Goal: Task Accomplishment & Management: Complete application form

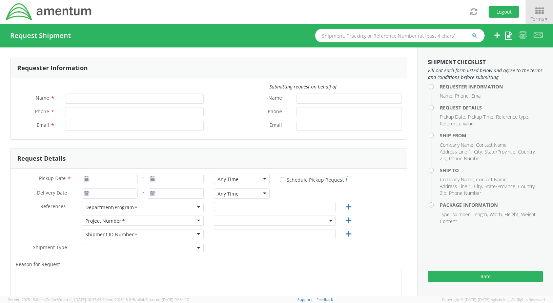
type input "[PERSON_NAME]"
type input "[PHONE_NUMBER]"
type input "[PERSON_NAME][EMAIL_ADDRESS][PERSON_NAME][DOMAIN_NAME]"
select select "ADMN.100038.00000"
click at [541, 13] on icon at bounding box center [540, 10] width 32 height 9
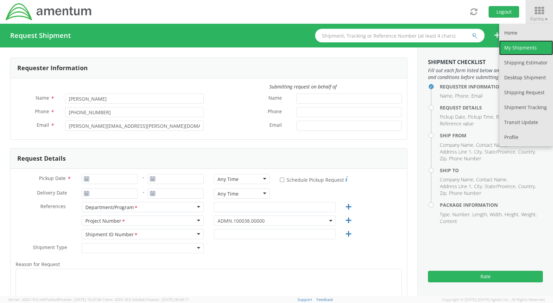
click at [531, 48] on link "My Shipments" at bounding box center [527, 47] width 54 height 15
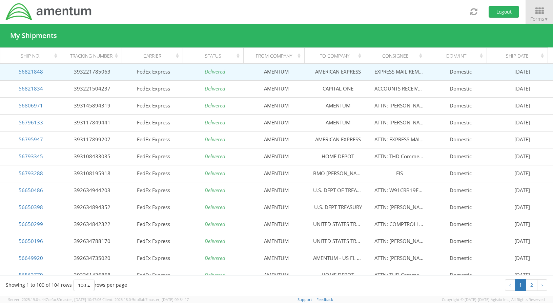
click at [327, 72] on td "AMERICAN EXPRESS" at bounding box center [338, 71] width 61 height 17
drag, startPoint x: 327, startPoint y: 72, endPoint x: 341, endPoint y: 71, distance: 14.3
click at [341, 71] on td "AMERICAN EXPRESS" at bounding box center [338, 71] width 61 height 17
click at [269, 71] on td "AMENTUM" at bounding box center [276, 71] width 61 height 17
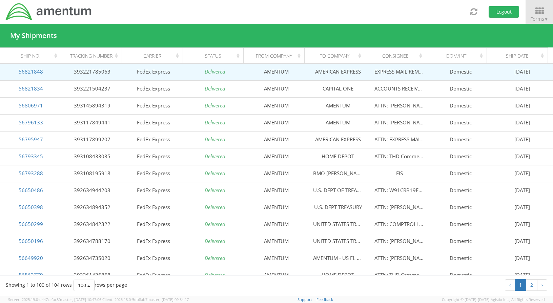
click at [328, 71] on td "AMERICAN EXPRESS" at bounding box center [338, 71] width 61 height 17
click at [31, 71] on link "56821848" at bounding box center [31, 71] width 24 height 7
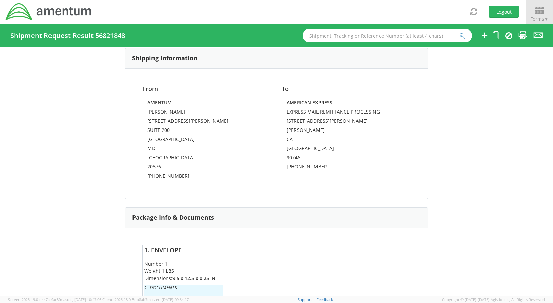
scroll to position [407, 0]
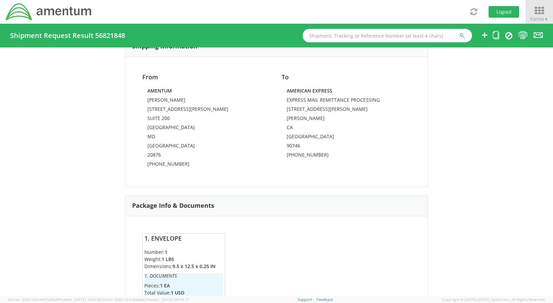
click at [544, 15] on icon at bounding box center [540, 10] width 32 height 9
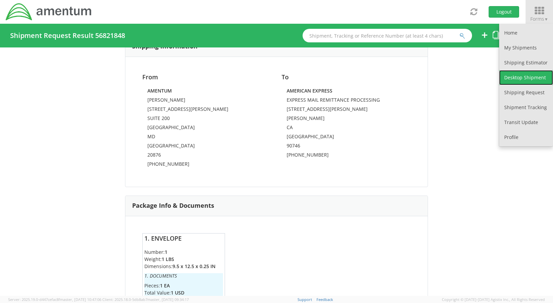
click at [516, 78] on link "Desktop Shipment" at bounding box center [527, 77] width 54 height 15
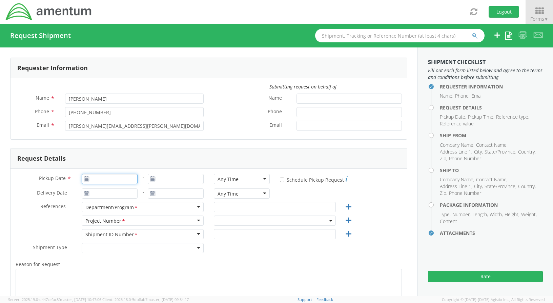
type input "[DATE]"
click at [100, 178] on input "[DATE]" at bounding box center [110, 179] width 56 height 10
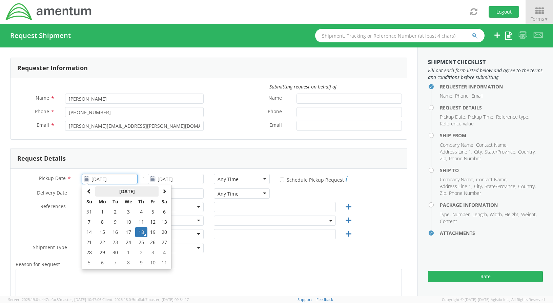
select select "ADMN.100038.00000"
click at [140, 230] on td "18" at bounding box center [141, 232] width 12 height 10
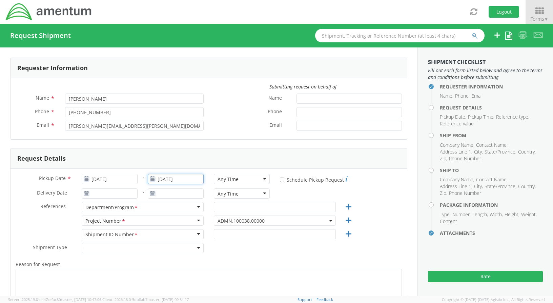
click at [172, 180] on input "[DATE]" at bounding box center [176, 179] width 56 height 10
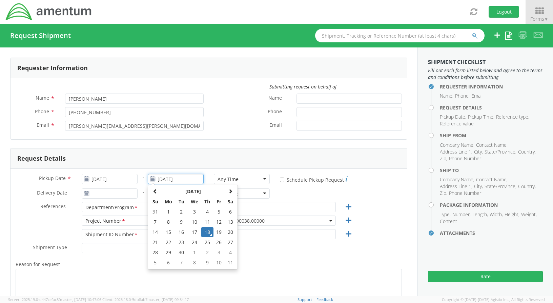
click at [207, 234] on td "18" at bounding box center [207, 232] width 12 height 10
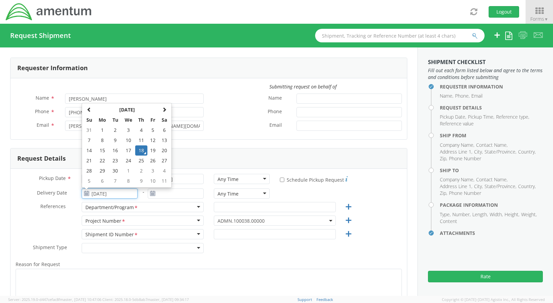
click at [124, 194] on input "[DATE]" at bounding box center [110, 194] width 56 height 10
click at [152, 148] on td "19" at bounding box center [154, 150] width 12 height 10
type input "[DATE]"
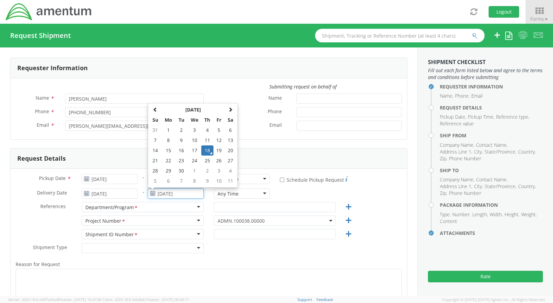
click at [189, 191] on input "[DATE]" at bounding box center [176, 194] width 56 height 10
click at [215, 149] on td "19" at bounding box center [220, 150] width 12 height 10
type input "[DATE]"
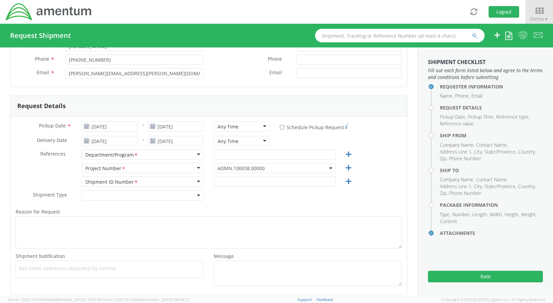
scroll to position [68, 0]
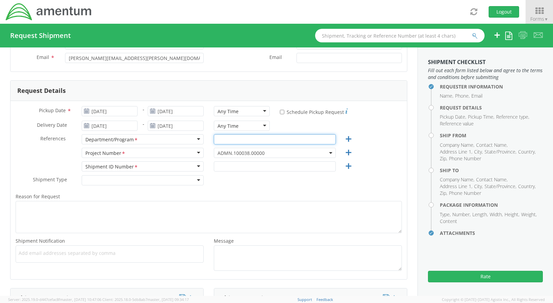
click at [262, 139] on input "text" at bounding box center [275, 139] width 122 height 10
type input "a"
type input "AP"
click at [264, 147] on div "AP" at bounding box center [275, 141] width 132 height 14
click at [269, 153] on span "ADMN.100038.00000" at bounding box center [275, 153] width 115 height 6
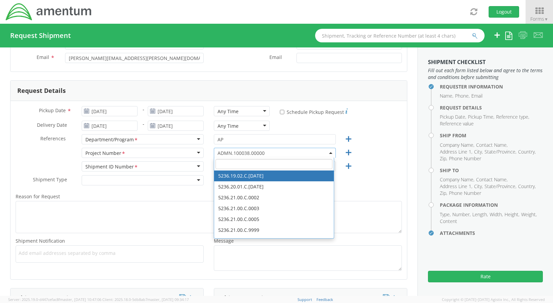
click at [251, 166] on input "search" at bounding box center [274, 164] width 117 height 10
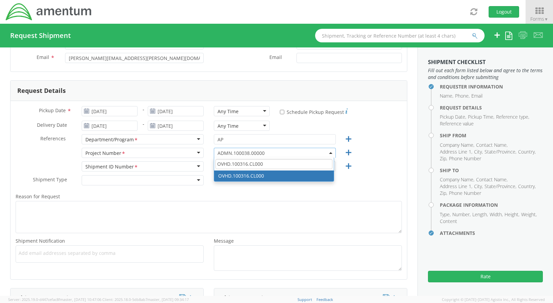
type input "OVHD.100316.CL000"
select select "OVHD.100316.CL000"
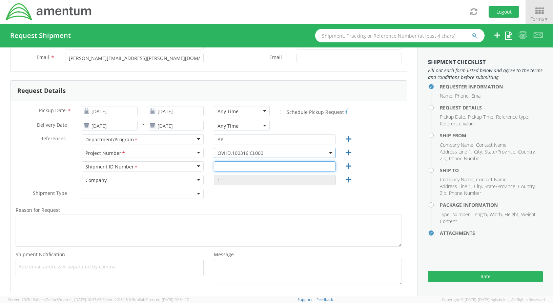
click at [240, 171] on input "text" at bounding box center [275, 166] width 122 height 10
type input "REGULAR"
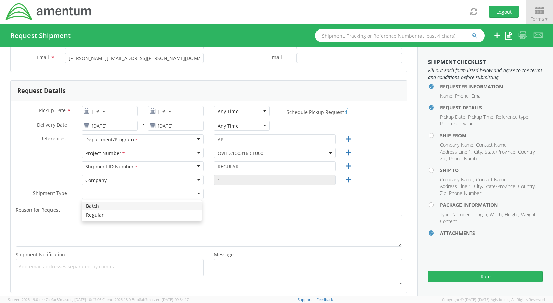
click at [138, 195] on div at bounding box center [143, 194] width 122 height 10
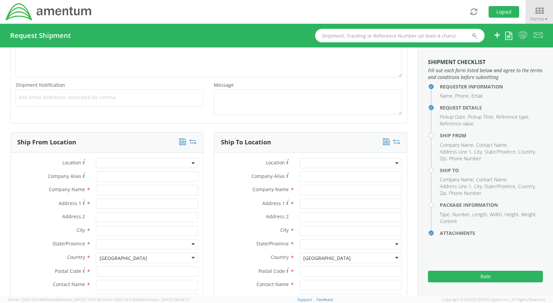
scroll to position [271, 0]
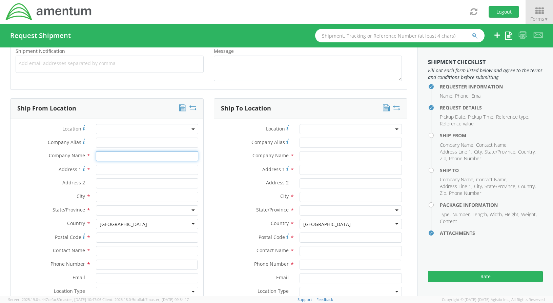
click at [102, 156] on input "text" at bounding box center [147, 156] width 102 height 10
type input "AMENTUM"
type input "[STREET_ADDRESS][PERSON_NAME]"
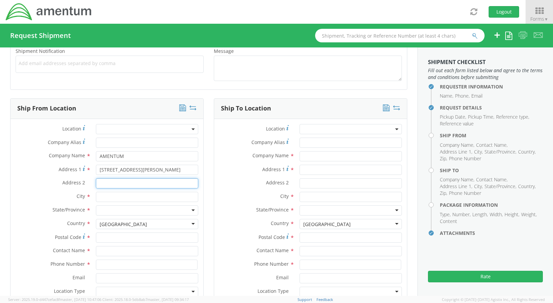
type input "SUITE 200"
type input "[GEOGRAPHIC_DATA]"
type input "20876"
type input "[PERSON_NAME]"
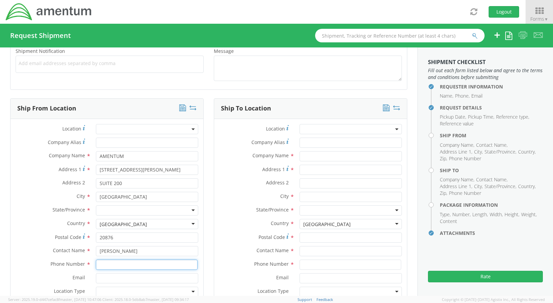
type input "[PHONE_NUMBER]"
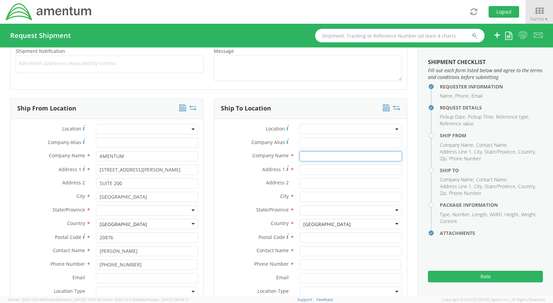
type input "CAPITAL ONE"
type input "[STREET_ADDRESS]"
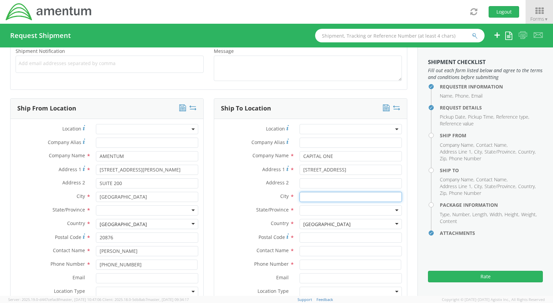
type input "CARROLLTON"
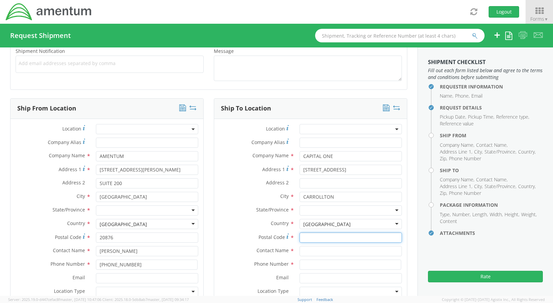
type input "75006"
type input "ACCOUNTS RECEIVABLE"
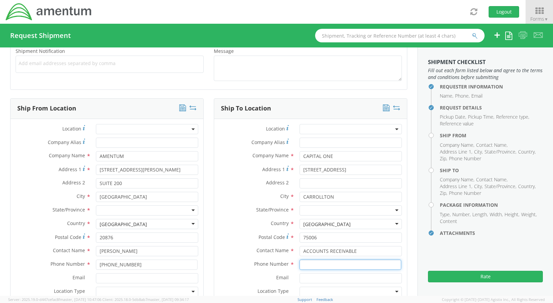
type input "[PHONE_NUMBER]"
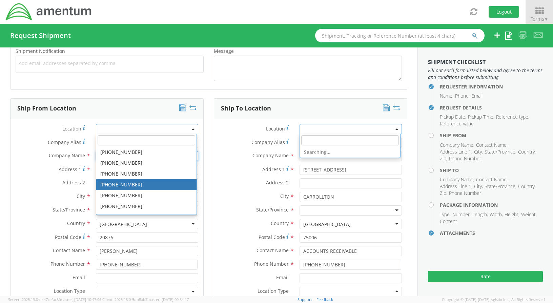
scroll to position [0, 0]
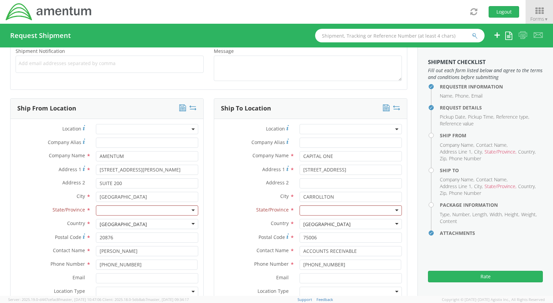
click at [204, 132] on div "Ship From Location Location * Company Alias * Company Name * AMENTUM searching.…" at bounding box center [107, 212] width 204 height 229
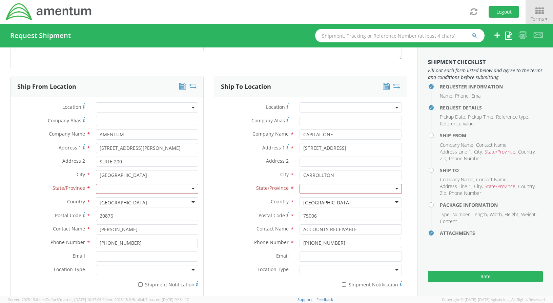
scroll to position [305, 0]
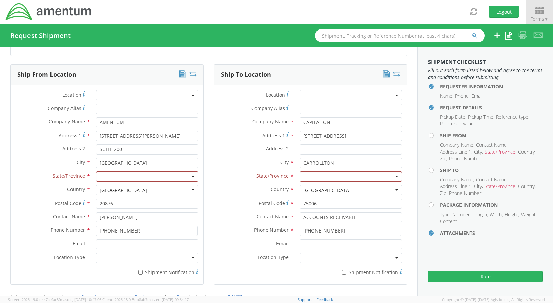
click at [188, 176] on div at bounding box center [147, 177] width 102 height 10
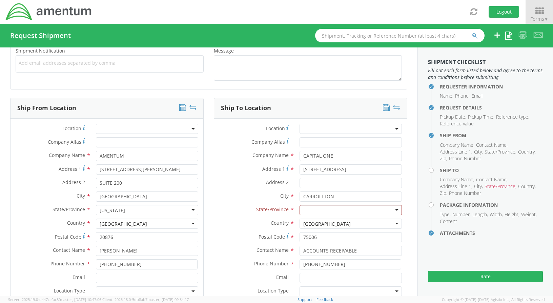
scroll to position [271, 0]
click at [341, 158] on input "CAPITAL ONE" at bounding box center [351, 156] width 102 height 10
drag, startPoint x: 341, startPoint y: 158, endPoint x: 275, endPoint y: 156, distance: 66.2
click at [275, 156] on div "Company Name * CAPITAL ONE searching..." at bounding box center [310, 156] width 193 height 10
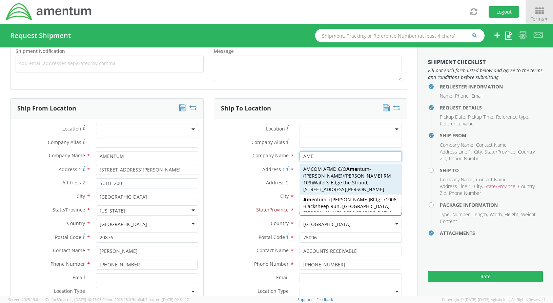
type input "AMERICAN EXPRESS"
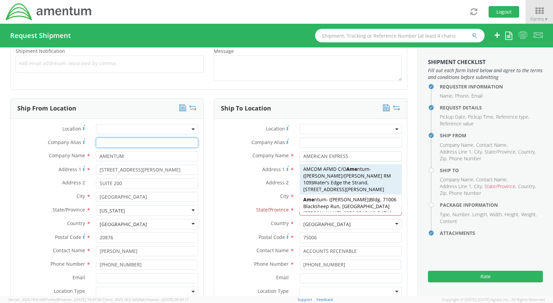
type input "AMERICAN EXPRESS"
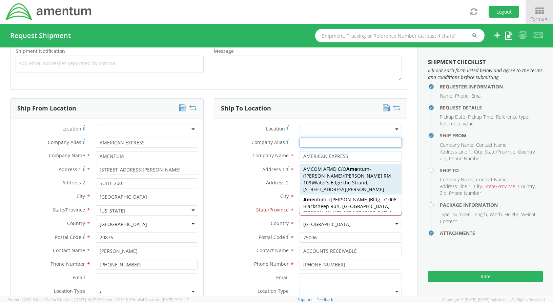
type input "AMERICAN EXPRESS"
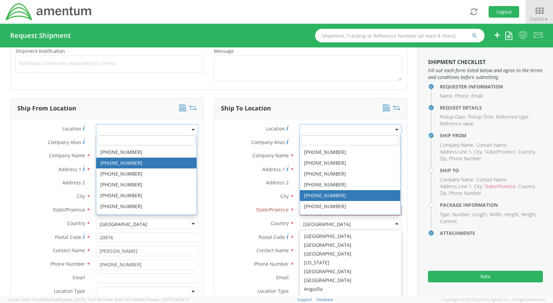
click at [325, 104] on div "Ship To Location" at bounding box center [310, 109] width 193 height 20
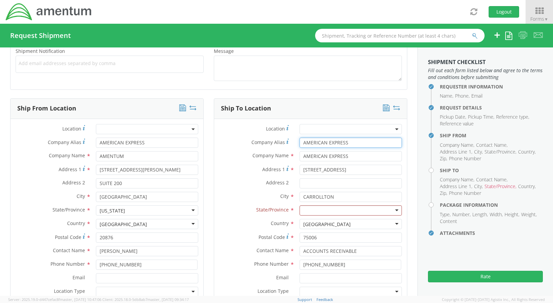
click at [344, 140] on input "AMERICAN EXPRESS" at bounding box center [351, 143] width 102 height 10
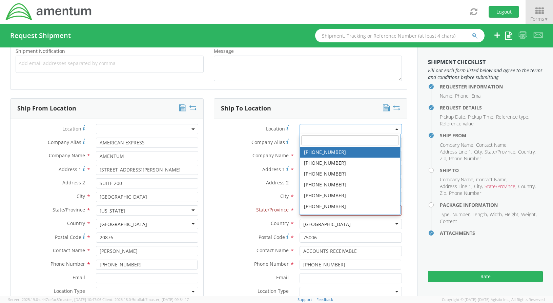
click at [351, 131] on span at bounding box center [351, 129] width 102 height 10
click at [231, 132] on label "Location Company locations *" at bounding box center [254, 128] width 80 height 9
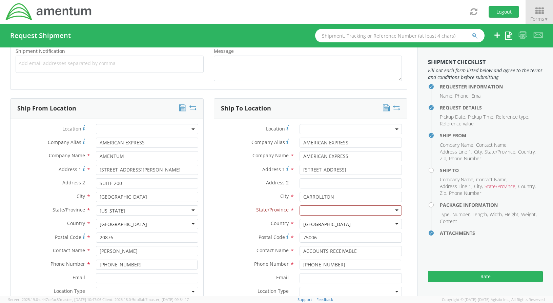
click at [320, 211] on div at bounding box center [351, 211] width 102 height 10
click at [350, 142] on input "AMERICAN EXPRESS" at bounding box center [351, 143] width 102 height 10
click at [355, 111] on div "Ship To Location" at bounding box center [310, 109] width 193 height 20
drag, startPoint x: 348, startPoint y: 168, endPoint x: 268, endPoint y: 163, distance: 80.2
click at [268, 163] on div "Location * Company Alias * AMERICAN EXPRESS Company Name * AMERICAN EXPRESS AME…" at bounding box center [310, 218] width 193 height 189
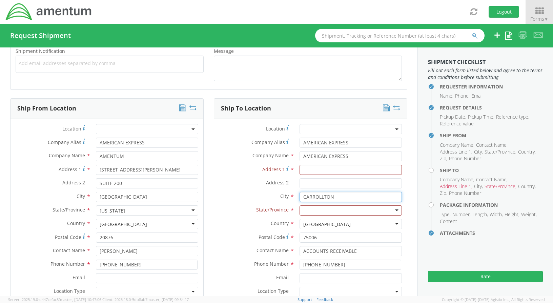
drag, startPoint x: 334, startPoint y: 193, endPoint x: 272, endPoint y: 192, distance: 62.8
click at [271, 192] on div "City * [GEOGRAPHIC_DATA] searching..." at bounding box center [310, 197] width 193 height 10
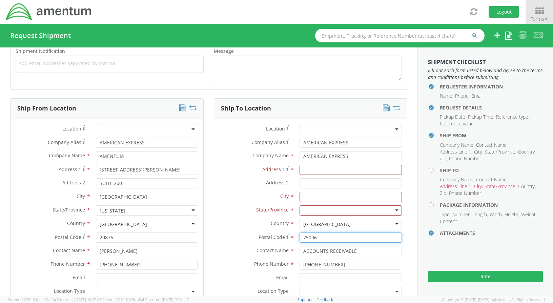
drag, startPoint x: 324, startPoint y: 236, endPoint x: 292, endPoint y: 237, distance: 31.6
click at [277, 236] on div "Postal Code * 75006" at bounding box center [310, 238] width 193 height 10
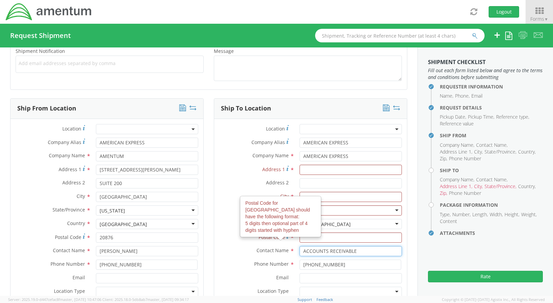
drag, startPoint x: 342, startPoint y: 252, endPoint x: 293, endPoint y: 252, distance: 49.2
click at [295, 252] on div "ACCOUNTS RECEIVABLE" at bounding box center [351, 251] width 113 height 10
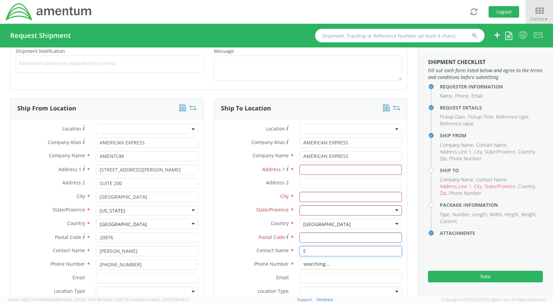
type input "E"
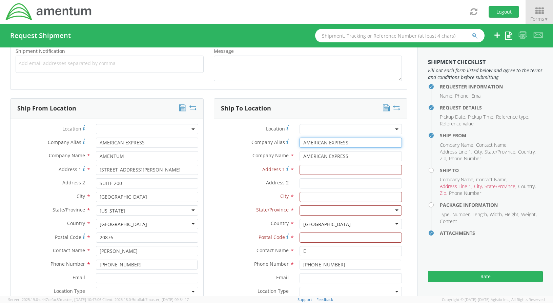
click at [353, 142] on input "AMERICAN EXPRESS" at bounding box center [351, 143] width 102 height 10
type input "AMERICAN EXPRESS"
type input "[STREET_ADDRESS][PERSON_NAME]"
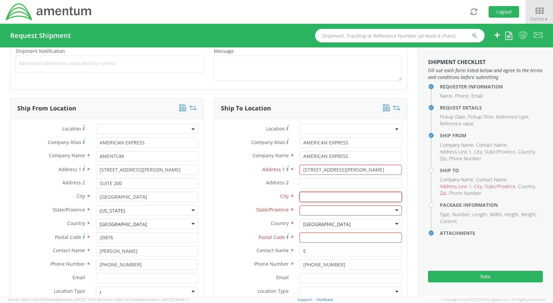
type input "[PERSON_NAME]"
type input "90746"
type input "AMERICAN EXPRESS"
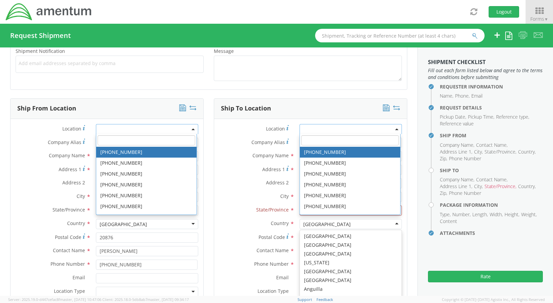
click at [340, 128] on span at bounding box center [351, 129] width 102 height 10
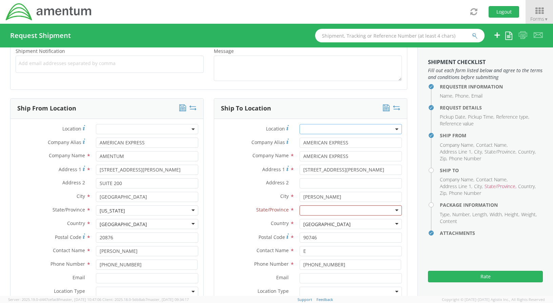
click at [314, 210] on div at bounding box center [351, 211] width 102 height 10
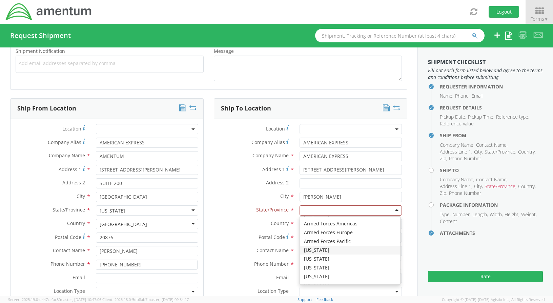
scroll to position [34, 0]
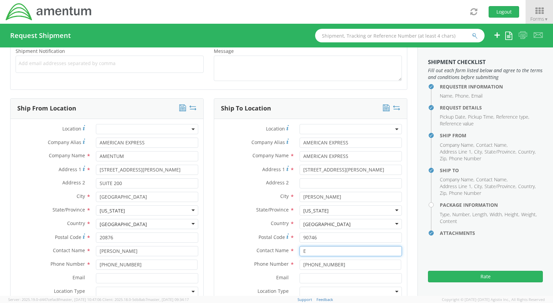
click at [313, 251] on input "E" at bounding box center [351, 251] width 102 height 10
type input "EXPRESS MAIL REMITTANCE PROCESSING"
click at [301, 81] on div "Message *" at bounding box center [308, 66] width 198 height 38
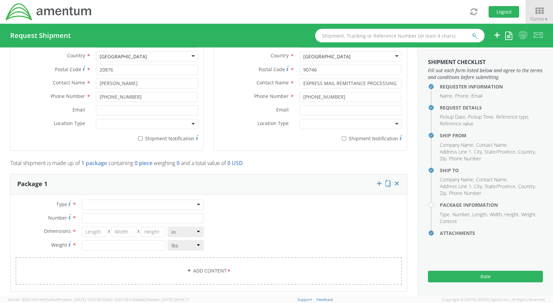
scroll to position [441, 0]
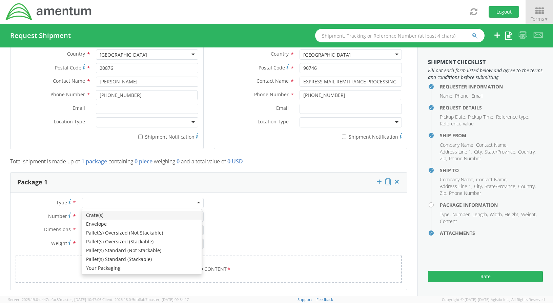
click at [161, 200] on div at bounding box center [143, 203] width 122 height 10
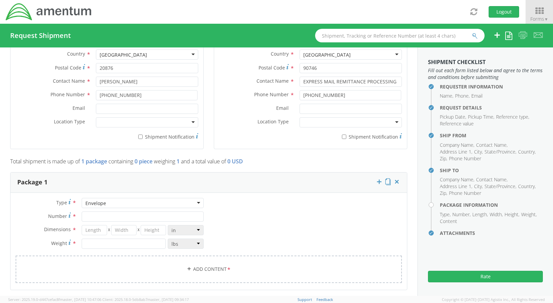
type input "1"
type input "9.5"
type input "12.5"
type input "0.25"
type input "1"
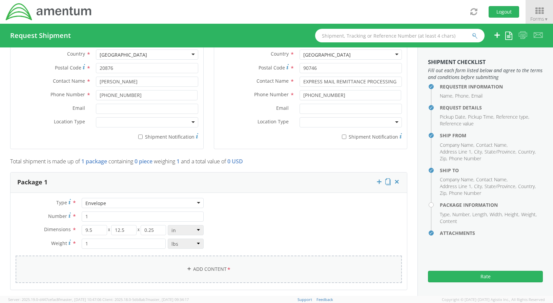
click at [203, 265] on link "Add Content *" at bounding box center [209, 269] width 387 height 27
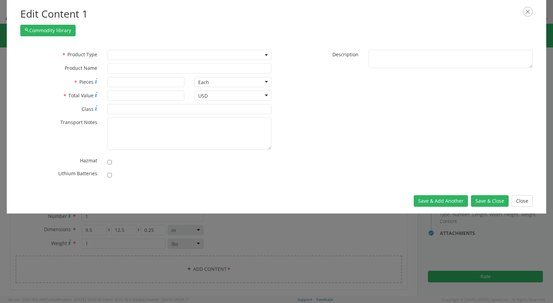
click at [266, 56] on b at bounding box center [266, 55] width 3 height 2
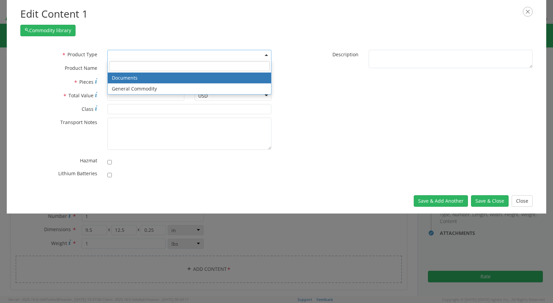
select select "DOCUMENT"
type input "Documents"
type input "1"
type textarea "Documents"
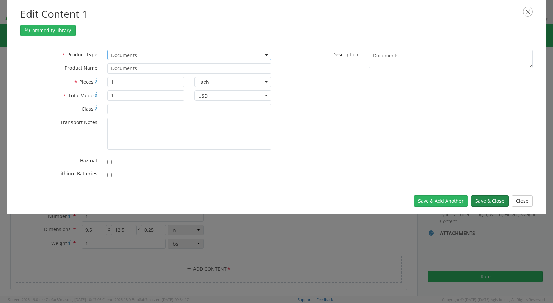
click at [500, 203] on button "Save & Close" at bounding box center [490, 201] width 38 height 12
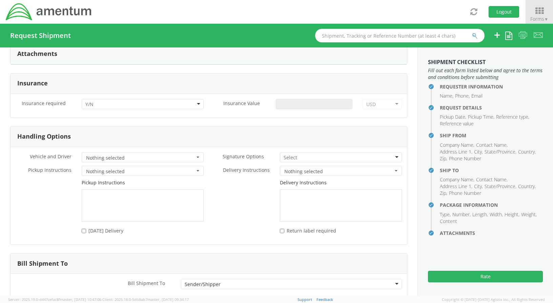
scroll to position [843, 0]
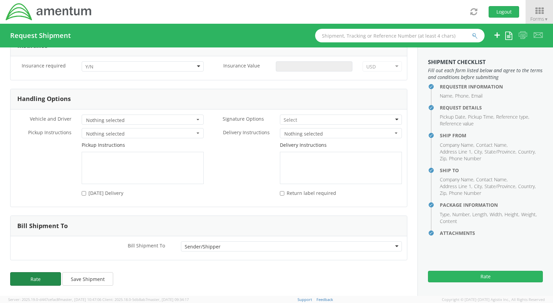
click at [55, 278] on button "Rate" at bounding box center [35, 279] width 51 height 14
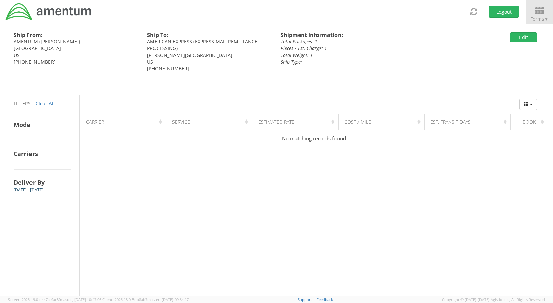
click at [207, 55] on div "[PERSON_NAME][GEOGRAPHIC_DATA]" at bounding box center [208, 55] width 123 height 7
click at [207, 71] on div "[PHONE_NUMBER]" at bounding box center [208, 68] width 123 height 7
click at [483, 57] on div "Ship From: AMENTUM ([PERSON_NAME]) [GEOGRAPHIC_DATA] US [PHONE_NUMBER] Ship To:…" at bounding box center [274, 59] width 548 height 71
click at [483, 58] on div "Ship From: AMENTUM ([PERSON_NAME]) [GEOGRAPHIC_DATA] US [PHONE_NUMBER] Ship To:…" at bounding box center [274, 59] width 548 height 71
click at [529, 40] on button "Edit" at bounding box center [523, 37] width 27 height 10
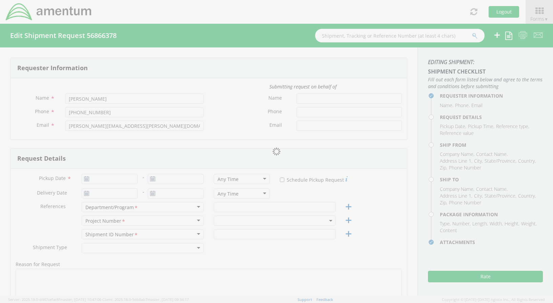
type input "[DATE]"
type input "AP"
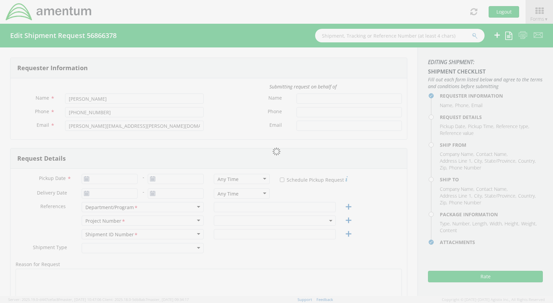
type input "Regular"
select select
type input "AMERICAN EXPRESS"
type input "AMENTUM"
type input "[STREET_ADDRESS][PERSON_NAME]"
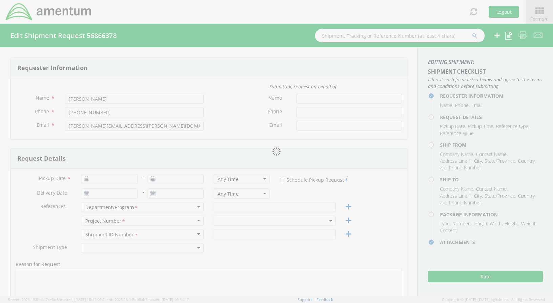
type input "SUITE 200"
type input "[GEOGRAPHIC_DATA]"
type input "20876"
type input "[PERSON_NAME]"
type input "[PHONE_NUMBER]"
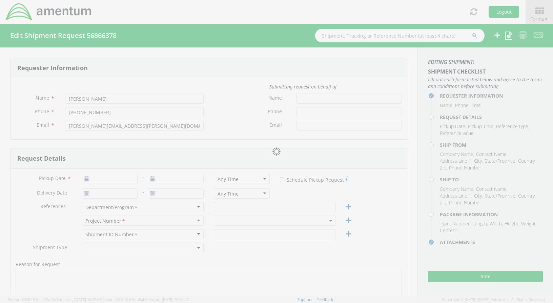
select select
type input "AMERICAN EXPRESS"
type input "[STREET_ADDRESS][PERSON_NAME]"
type input "[PERSON_NAME]"
type input "90746"
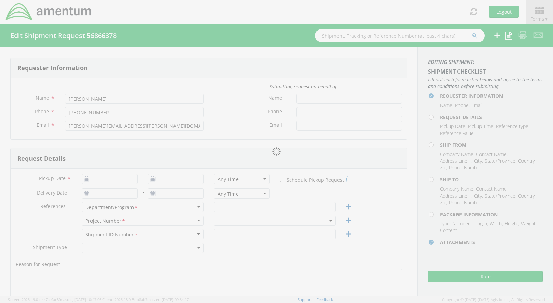
type input "EXPRESS MAIL REMITTANCE PROCESSING"
type input "[PHONE_NUMBER]"
type input "1"
type input "9.5"
type input "12.5"
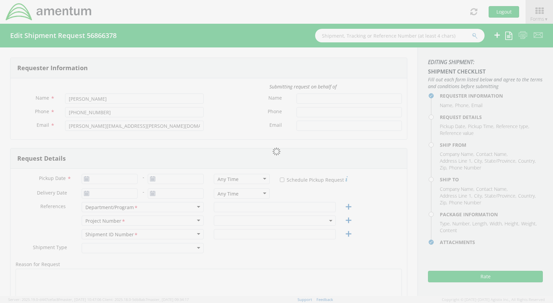
type input "0.25"
type input "1"
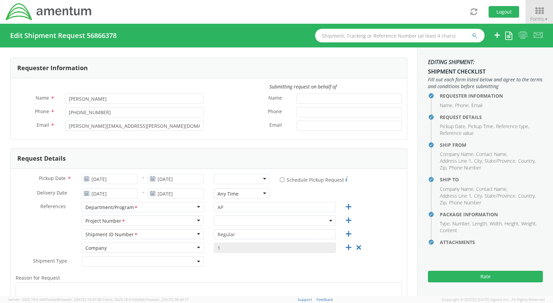
select select "OVHD.100316.CL000"
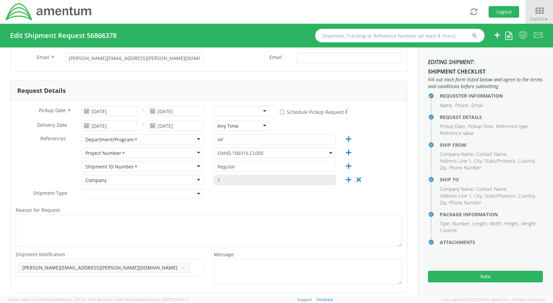
scroll to position [102, 0]
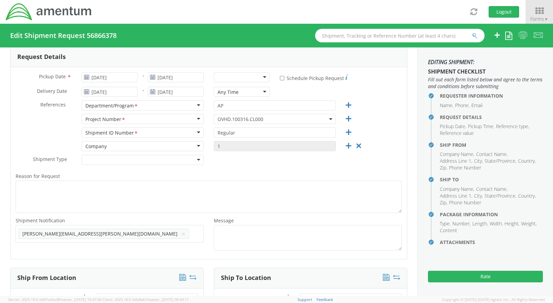
click at [115, 159] on div at bounding box center [143, 160] width 122 height 10
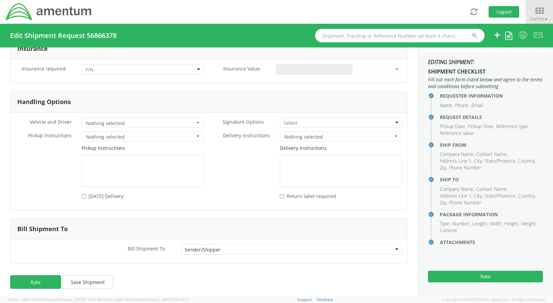
scroll to position [843, 0]
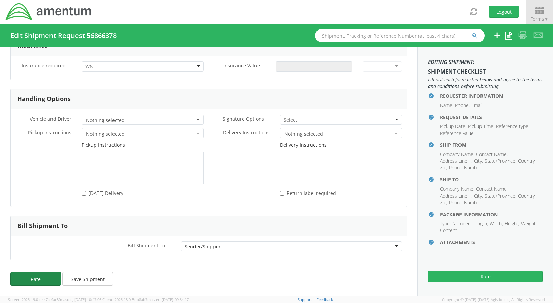
click at [46, 278] on button "Rate" at bounding box center [35, 279] width 51 height 14
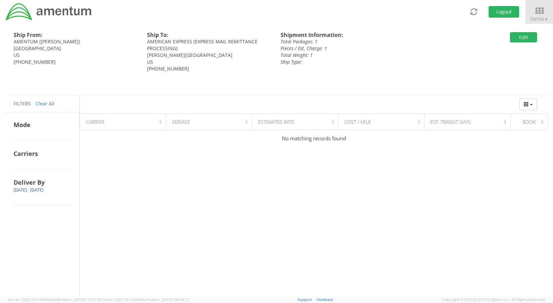
click at [362, 198] on div "Ship From: AMENTUM ([PERSON_NAME]) [GEOGRAPHIC_DATA] US [PHONE_NUMBER] Ship To:…" at bounding box center [276, 160] width 543 height 272
click at [542, 13] on icon at bounding box center [540, 10] width 32 height 9
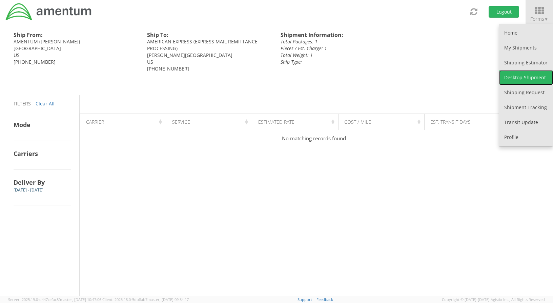
click at [512, 76] on link "Desktop Shipment" at bounding box center [527, 77] width 54 height 15
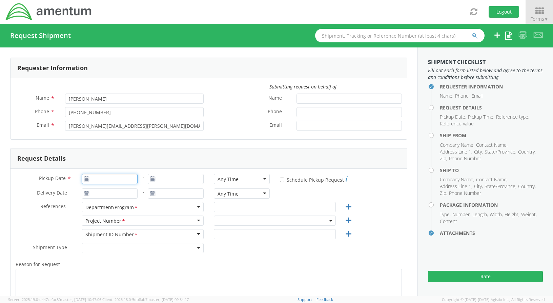
type input "[DATE]"
click at [98, 179] on input "[DATE]" at bounding box center [110, 179] width 56 height 10
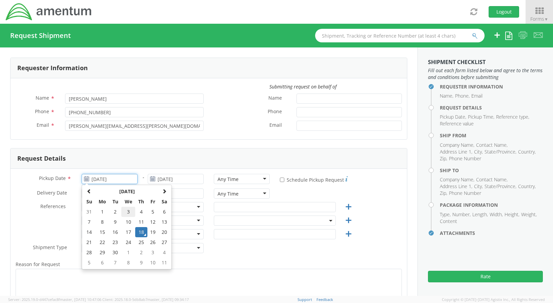
select select "ADMN.100038.00000"
click at [140, 231] on td "18" at bounding box center [141, 232] width 12 height 10
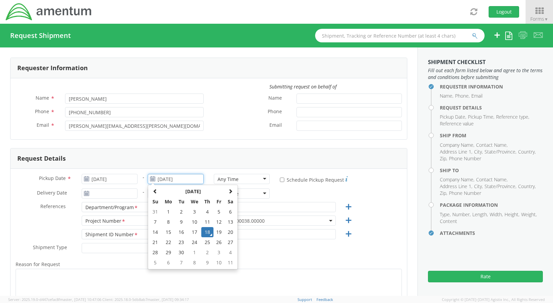
click at [171, 178] on input "[DATE]" at bounding box center [176, 179] width 56 height 10
click at [205, 233] on td "18" at bounding box center [207, 232] width 12 height 10
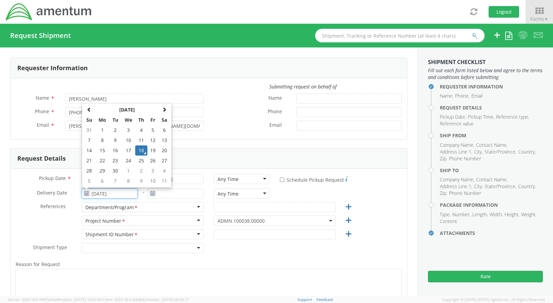
click at [121, 192] on input "[DATE]" at bounding box center [110, 194] width 56 height 10
click at [154, 152] on td "19" at bounding box center [154, 150] width 12 height 10
type input "[DATE]"
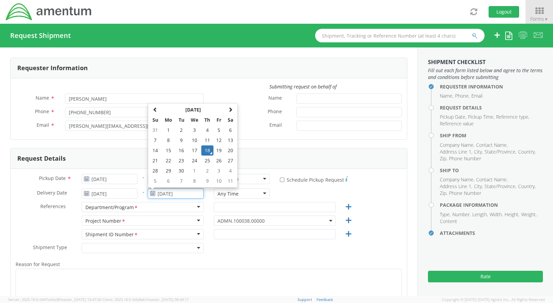
click at [167, 191] on input "[DATE]" at bounding box center [176, 194] width 56 height 10
click at [217, 149] on td "19" at bounding box center [220, 150] width 12 height 10
type input "[DATE]"
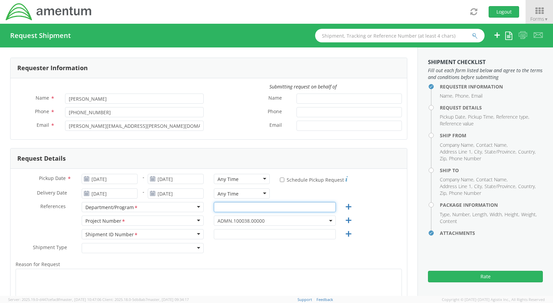
click at [254, 204] on input "text" at bounding box center [275, 207] width 122 height 10
type input "AP"
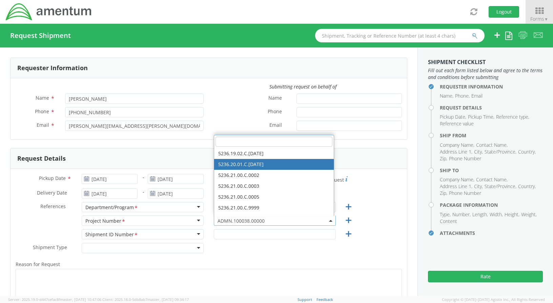
click at [349, 143] on form "Requester Information Submitting request on behalf of Name * [PERSON_NAME] Phon…" at bounding box center [208, 203] width 397 height 290
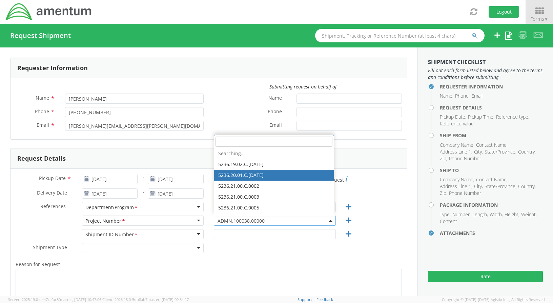
click at [251, 219] on span "ADMN.100038.00000" at bounding box center [275, 221] width 115 height 6
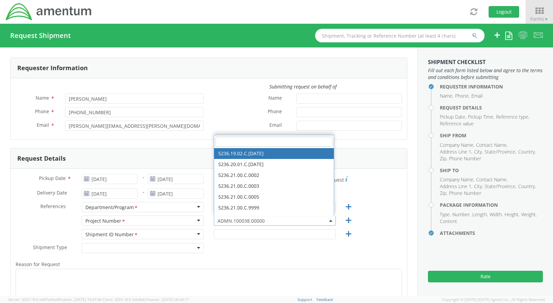
click at [251, 218] on span "ADMN.100038.00000" at bounding box center [275, 221] width 115 height 6
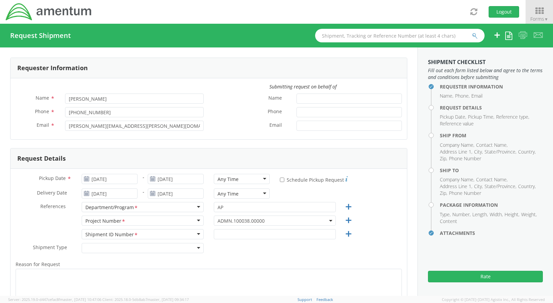
click at [149, 220] on div "Project Number *" at bounding box center [143, 221] width 122 height 10
click at [229, 218] on span "ADMN.100038.00000" at bounding box center [275, 221] width 115 height 6
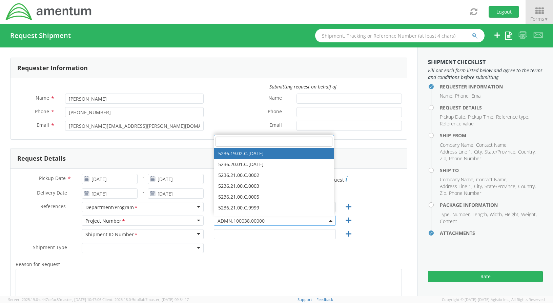
click at [241, 143] on input "search" at bounding box center [274, 142] width 117 height 10
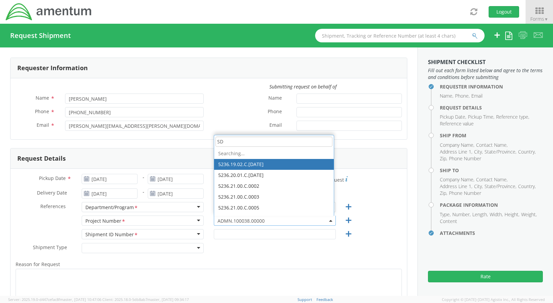
type input "S"
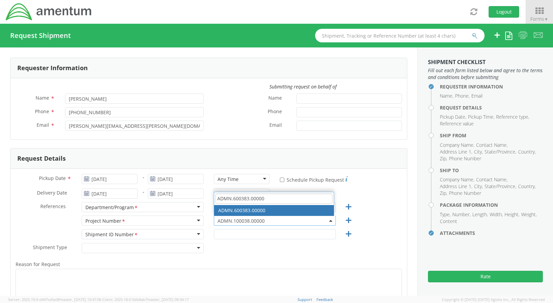
type input "ADMN.600383.00000"
select select "ADMN.600383.00000"
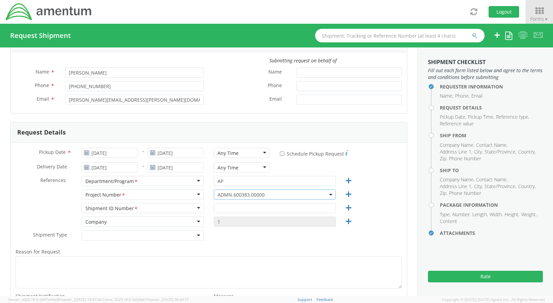
scroll to position [34, 0]
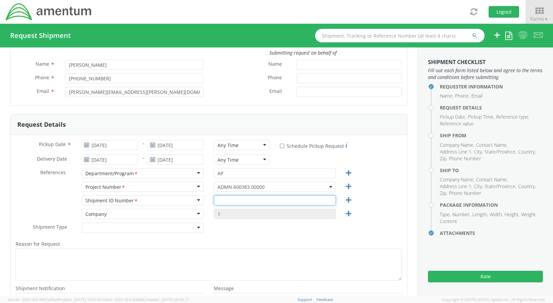
click at [229, 199] on input "text" at bounding box center [275, 200] width 122 height 10
type input "REGULAR"
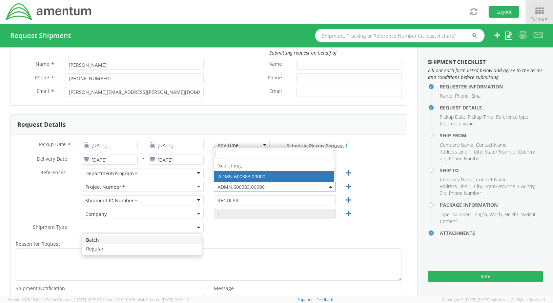
click at [166, 229] on div at bounding box center [143, 228] width 122 height 10
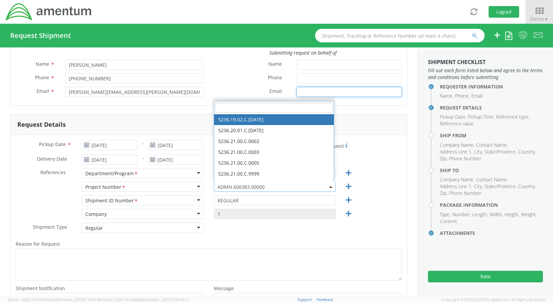
click at [357, 90] on input "Email *" at bounding box center [349, 92] width 105 height 10
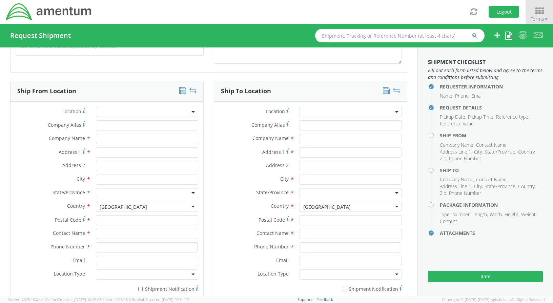
scroll to position [305, 0]
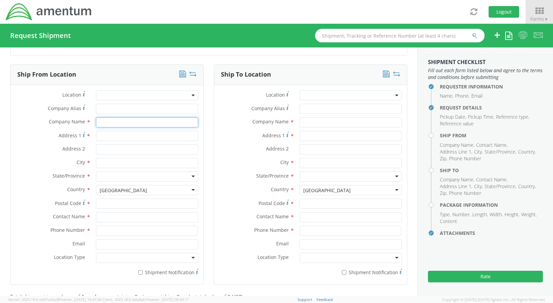
click at [110, 123] on input "text" at bounding box center [147, 122] width 102 height 10
type input "AMENTUM"
type input "AMERICAN EXPRESS"
type input "[STREET_ADDRESS][PERSON_NAME]"
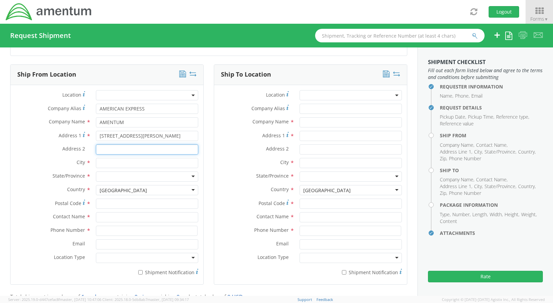
type input "SUITE 200"
type input "[GEOGRAPHIC_DATA]"
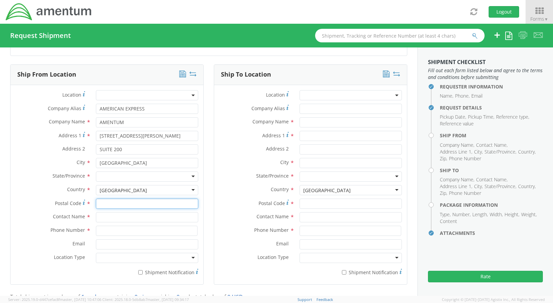
type input "20876"
type input "[PERSON_NAME]"
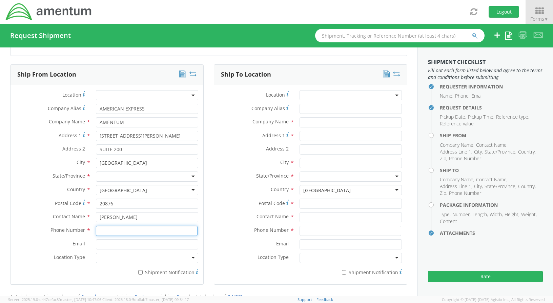
type input "[PHONE_NUMBER]"
type input "AMERICAN EXPRESS"
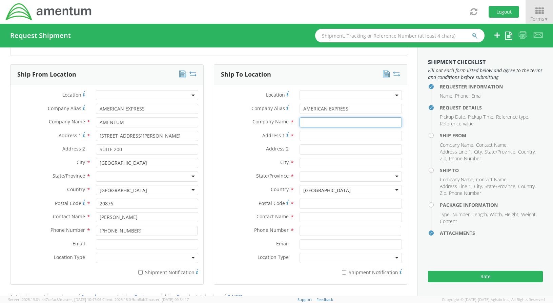
type input "AMERICAN EXPRESS"
type input "[STREET_ADDRESS][PERSON_NAME]"
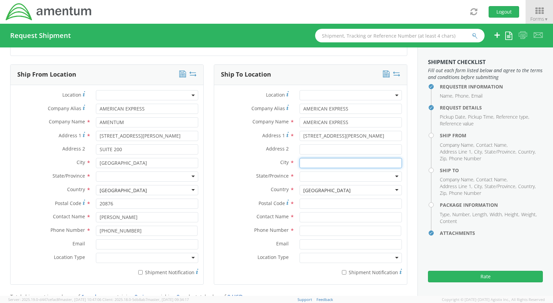
type input "[PERSON_NAME]"
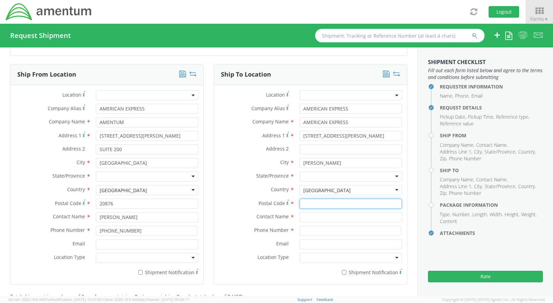
type input "90746"
type input "EXPRESS MAIL REMITTANCE PROCESSING"
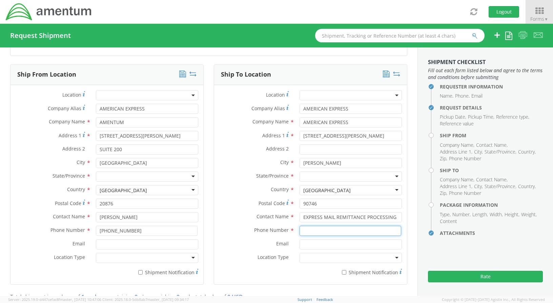
type input "[PHONE_NUMBER]"
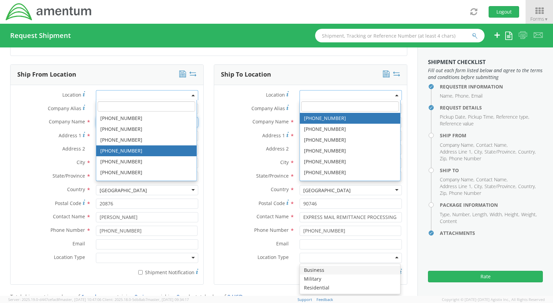
scroll to position [0, 0]
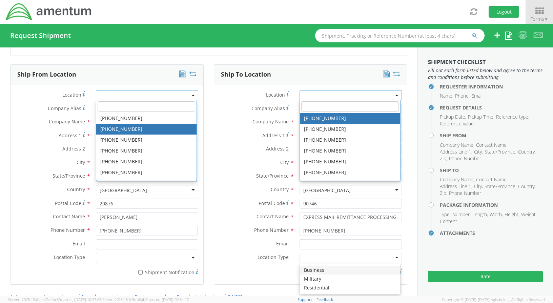
click at [205, 90] on div "Ship From Location Location * [PHONE_NUMBER] [PHONE_NUMBER] [PHONE_NUMBER] [PHO…" at bounding box center [107, 178] width 204 height 229
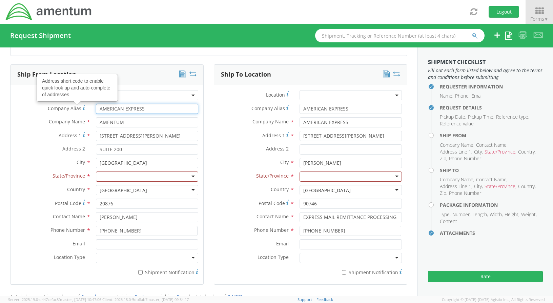
drag, startPoint x: 155, startPoint y: 104, endPoint x: 84, endPoint y: 104, distance: 71.2
click at [84, 104] on div "Company Alias Address short code to enable quick look up and auto-complete of a…" at bounding box center [107, 109] width 193 height 10
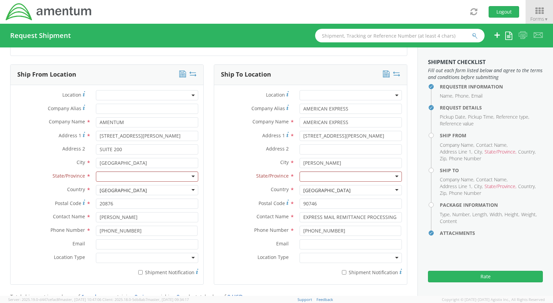
click at [124, 176] on div at bounding box center [147, 177] width 102 height 10
drag, startPoint x: 348, startPoint y: 110, endPoint x: 282, endPoint y: 112, distance: 66.2
click at [282, 112] on div "Company Alias * AMERICAN EXPRESS" at bounding box center [310, 109] width 193 height 10
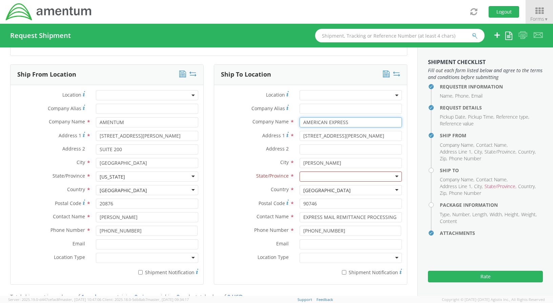
drag, startPoint x: 319, startPoint y: 122, endPoint x: 288, endPoint y: 121, distance: 31.6
click at [288, 121] on div "Company Name * AMERICAN EXPRESS searching..." at bounding box center [310, 122] width 193 height 10
drag, startPoint x: 342, startPoint y: 137, endPoint x: 280, endPoint y: 136, distance: 61.1
click at [280, 136] on div "Address [STREET_ADDRESS][PERSON_NAME]" at bounding box center [310, 136] width 193 height 10
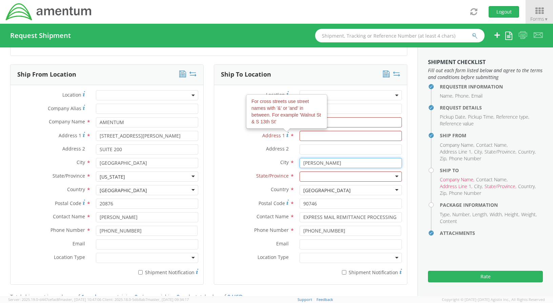
drag, startPoint x: 331, startPoint y: 163, endPoint x: 289, endPoint y: 163, distance: 42.4
click at [295, 163] on div "[PERSON_NAME] searching..." at bounding box center [351, 163] width 113 height 10
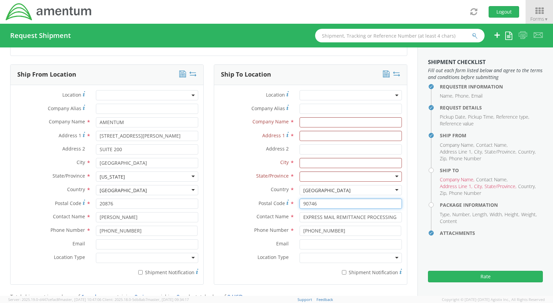
drag, startPoint x: 304, startPoint y: 205, endPoint x: 283, endPoint y: 205, distance: 20.4
click at [284, 205] on div "Postal Code * 90746" at bounding box center [310, 204] width 193 height 10
click at [389, 219] on input "EXPRESS MAIL REMITTANCE PROCESSING" at bounding box center [351, 217] width 102 height 10
drag, startPoint x: 390, startPoint y: 216, endPoint x: 309, endPoint y: 217, distance: 81.1
click at [310, 217] on input "EXPRESS MAIL REMITTANCE PROCESSIN" at bounding box center [351, 217] width 102 height 10
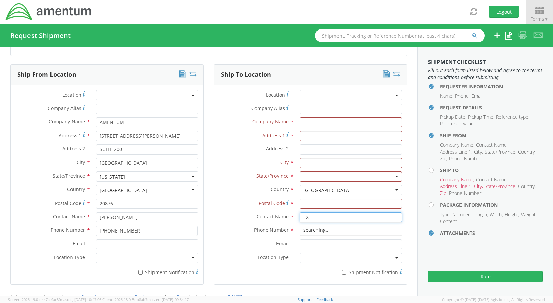
type input "E"
click at [306, 128] on div "Company Name * The field is required" at bounding box center [310, 124] width 193 height 14
click at [303, 123] on input "text" at bounding box center [351, 122] width 102 height 10
type input "CAPITAL ONE"
click at [370, 136] on input "Address 1 *" at bounding box center [351, 136] width 102 height 10
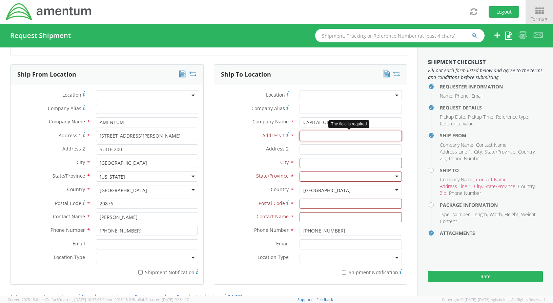
click at [306, 138] on input "Address 1 *" at bounding box center [351, 136] width 102 height 10
click at [300, 94] on span at bounding box center [351, 95] width 102 height 10
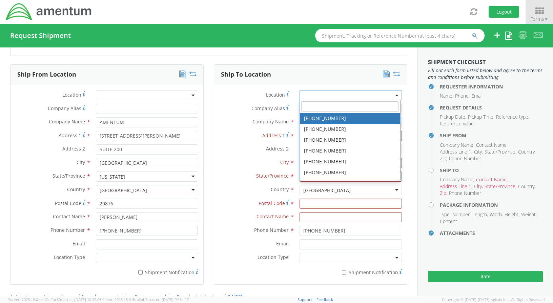
click at [299, 81] on div "Ship To Location" at bounding box center [310, 75] width 193 height 20
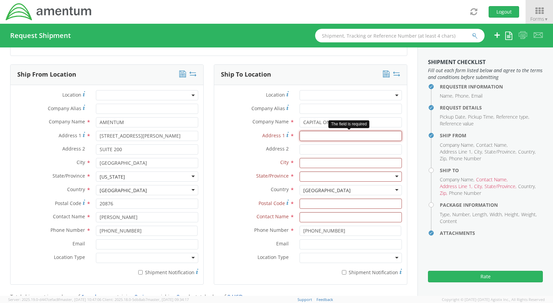
click at [314, 136] on input "Address 1 *" at bounding box center [351, 136] width 102 height 10
type input "[STREET_ADDRESS]"
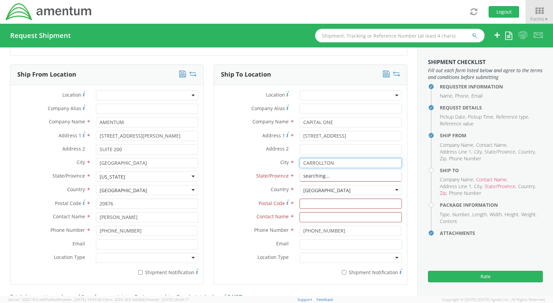
type input "CARROLLTON"
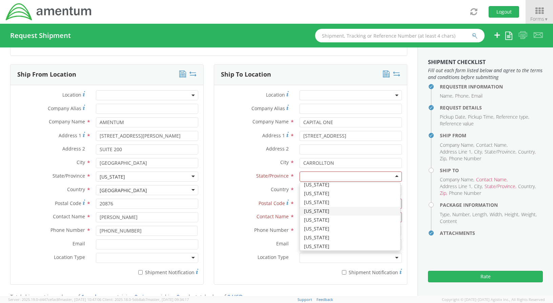
scroll to position [394, 0]
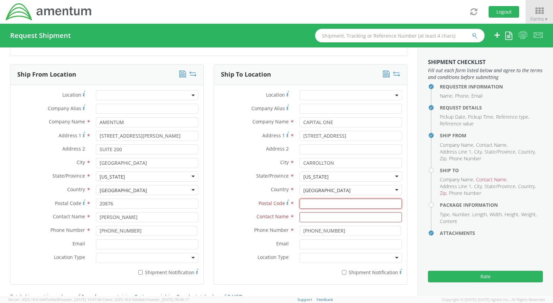
click at [307, 207] on input "Postal Code *" at bounding box center [351, 204] width 102 height 10
type input "75006"
click at [323, 217] on input "text" at bounding box center [351, 217] width 102 height 10
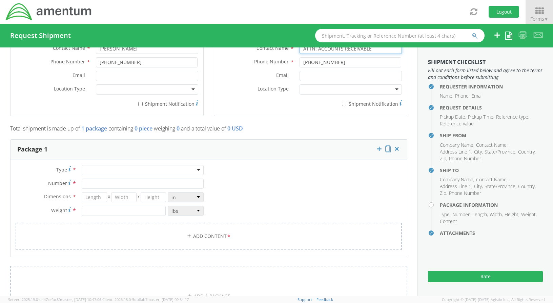
scroll to position [475, 0]
type input "ATTN: ACCOUNTS RECEIVABLE"
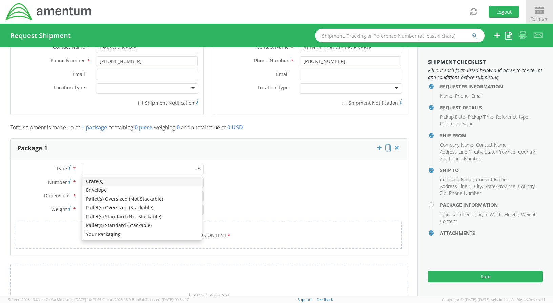
click at [153, 169] on div at bounding box center [143, 169] width 122 height 10
type input "1"
type input "9.5"
type input "12.5"
type input "0.25"
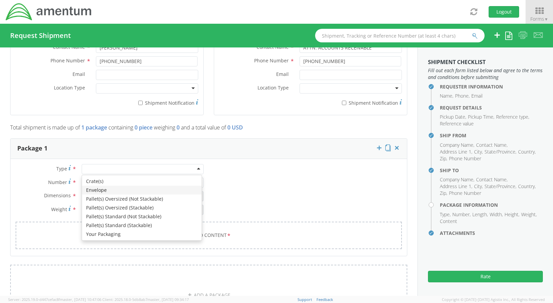
type input "1"
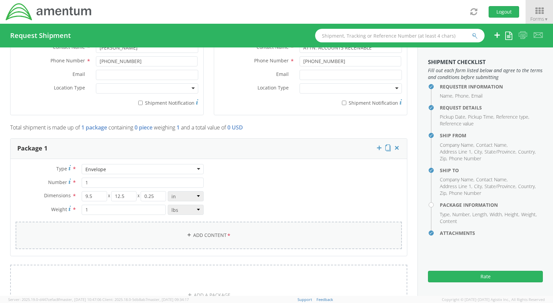
click at [170, 233] on link "Add Content *" at bounding box center [209, 235] width 387 height 27
select select
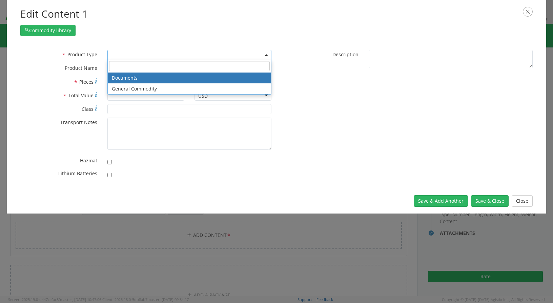
click at [143, 54] on span at bounding box center [190, 55] width 164 height 10
select select "DOCUMENT"
type input "Documents"
type input "1"
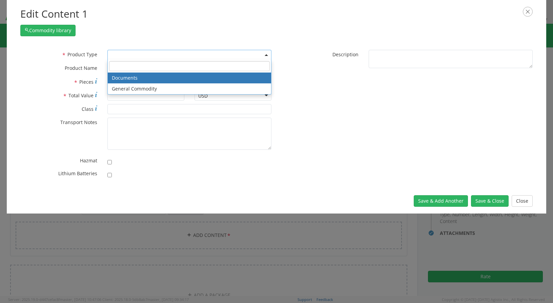
type textarea "Documents"
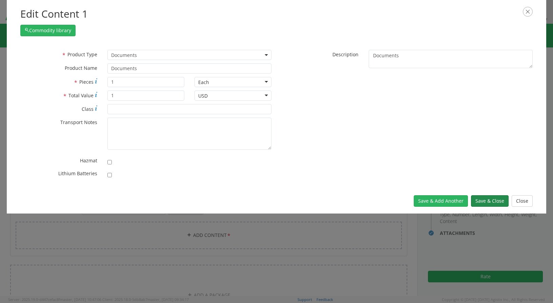
click at [493, 201] on button "Save & Close" at bounding box center [490, 201] width 38 height 12
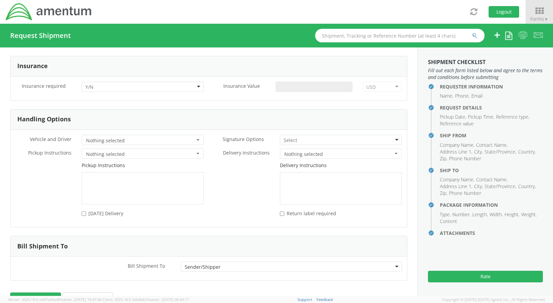
scroll to position [843, 0]
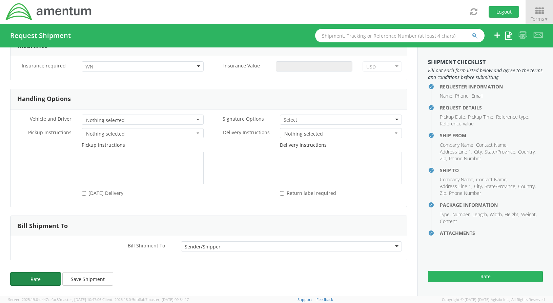
click at [46, 276] on button "Rate" at bounding box center [35, 279] width 51 height 14
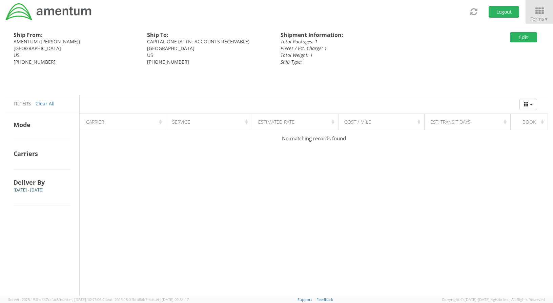
click at [368, 201] on div "Ship From: AMENTUM ([PERSON_NAME]) [GEOGRAPHIC_DATA] US [PHONE_NUMBER] Ship To:…" at bounding box center [276, 160] width 543 height 272
click at [540, 9] on icon at bounding box center [540, 10] width 32 height 9
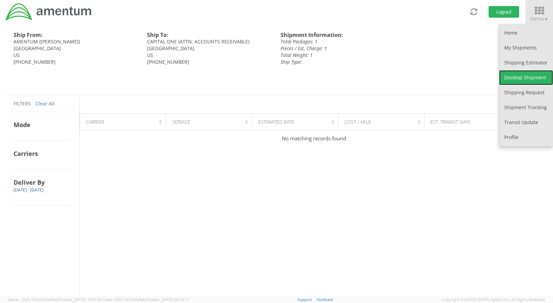
click at [529, 75] on link "Desktop Shipment" at bounding box center [527, 77] width 54 height 15
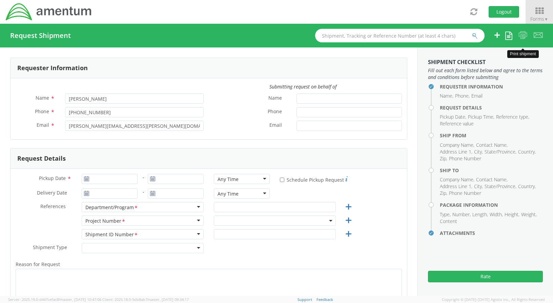
select select "ADMN.100038.00000"
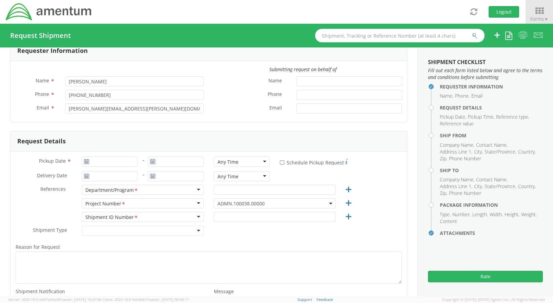
scroll to position [34, 0]
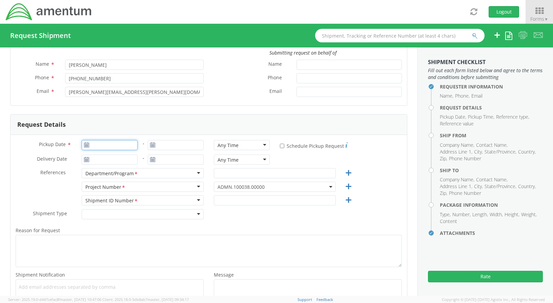
type input "[DATE]"
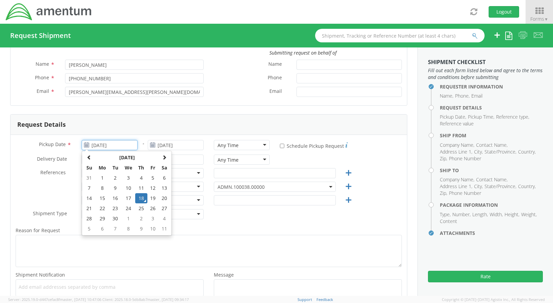
click at [108, 144] on input "[DATE]" at bounding box center [110, 145] width 56 height 10
click at [121, 144] on input "[DATE]" at bounding box center [110, 145] width 56 height 10
click at [169, 137] on div "Pickup Date * [DATE] [DATE] Su Mo Tu We Th Fr Sa 31 1 2 3 4 5 6 7 8 9 10 11 12 …" at bounding box center [209, 224] width 397 height 178
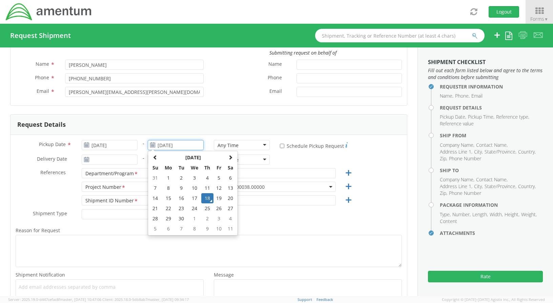
click at [193, 146] on input "[DATE]" at bounding box center [176, 145] width 56 height 10
click at [206, 195] on td "18" at bounding box center [207, 198] width 12 height 10
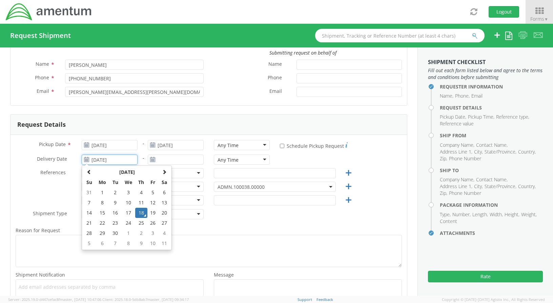
click at [131, 160] on input "[DATE]" at bounding box center [110, 160] width 56 height 10
click at [155, 211] on td "19" at bounding box center [154, 213] width 12 height 10
type input "[DATE]"
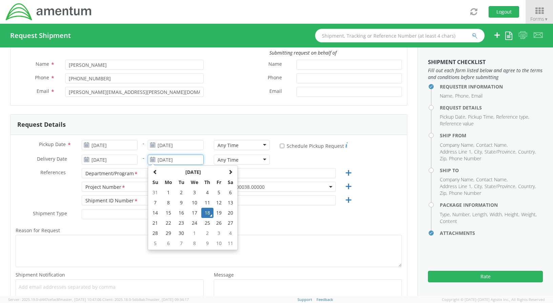
click at [179, 157] on input "[DATE]" at bounding box center [176, 160] width 56 height 10
click at [217, 213] on td "19" at bounding box center [220, 213] width 12 height 10
type input "[DATE]"
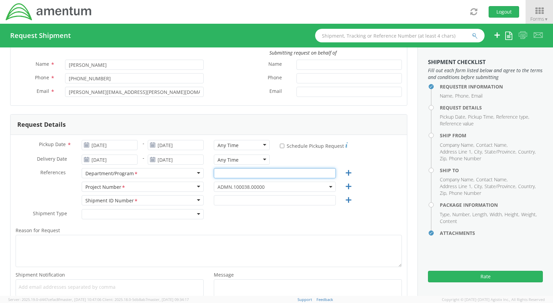
click at [219, 175] on input "text" at bounding box center [275, 173] width 122 height 10
type input "AP"
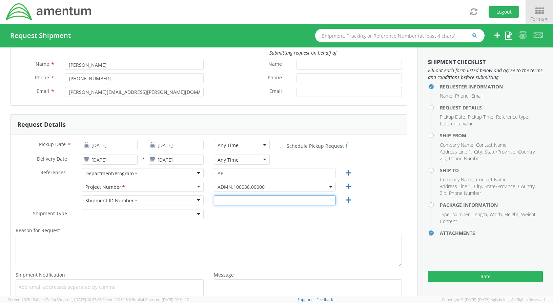
type input "REGULAR"
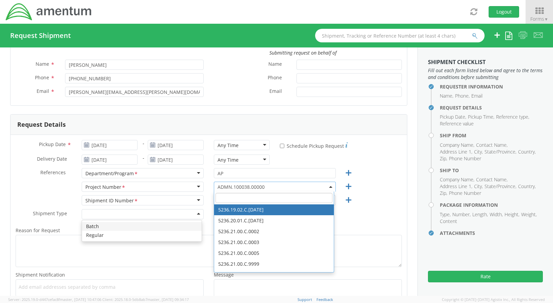
click at [287, 188] on span "ADMN.100038.00000" at bounding box center [275, 187] width 115 height 6
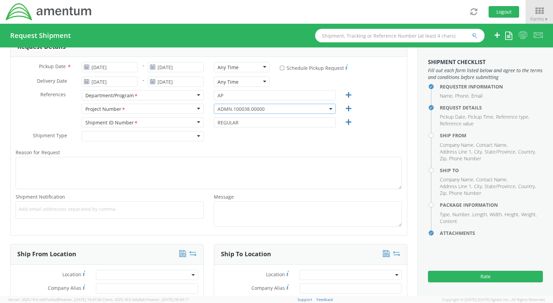
scroll to position [136, 0]
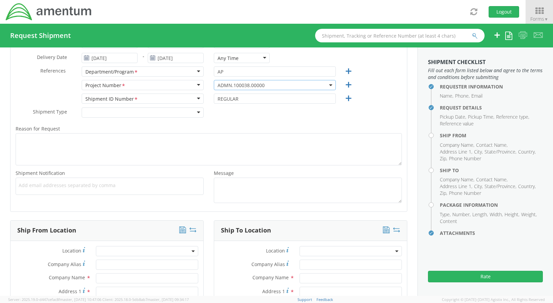
click at [95, 111] on div at bounding box center [143, 113] width 122 height 10
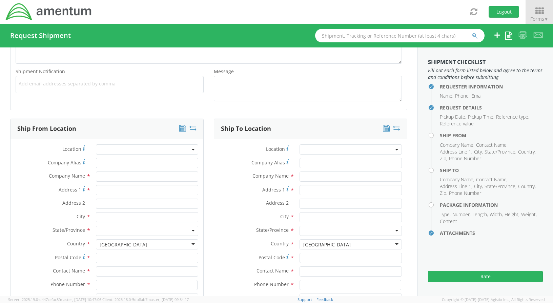
scroll to position [271, 0]
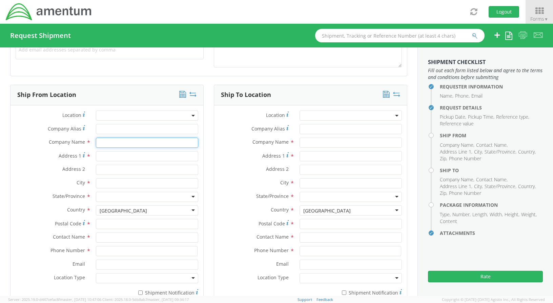
click at [108, 145] on input "text" at bounding box center [147, 143] width 102 height 10
type input "AMENTUM"
type input "[STREET_ADDRESS][PERSON_NAME]"
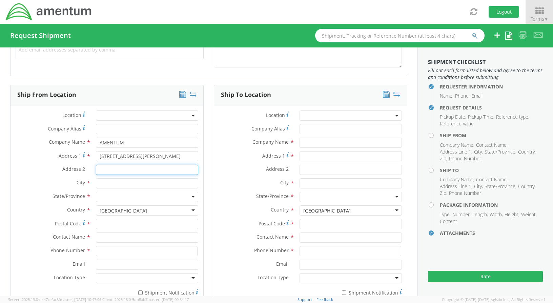
type input "SUITE 200"
type input "[GEOGRAPHIC_DATA]"
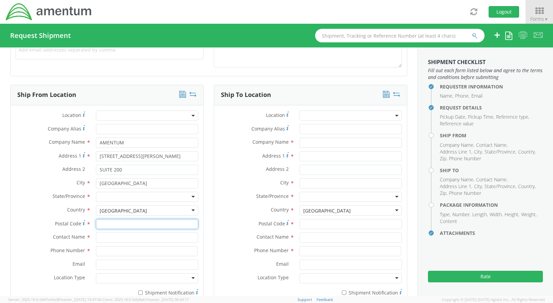
type input "20876"
type input "[PERSON_NAME]"
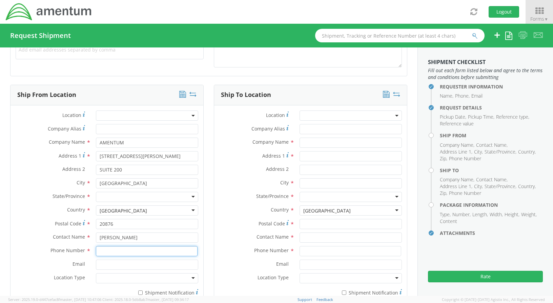
type input "[PHONE_NUMBER]"
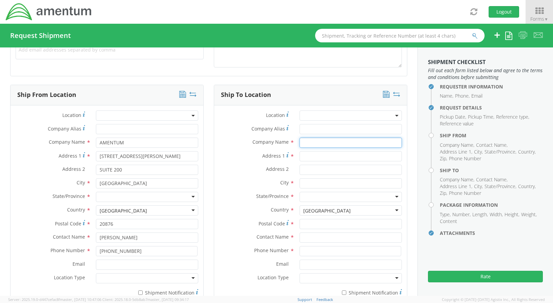
type input "CAPITAL ONE"
type input "[STREET_ADDRESS]"
type input "CARROLLTON"
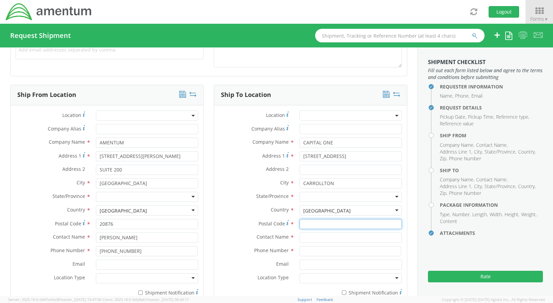
type input "75006"
type input "ATTN: ACCOUNTS RECEIVABLE"
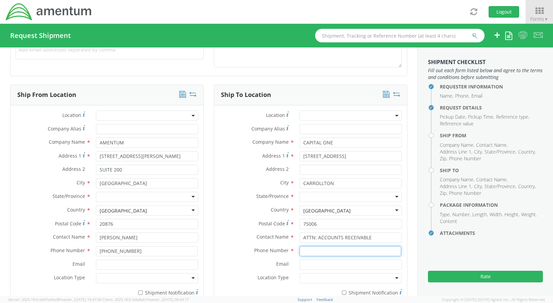
type input "[PHONE_NUMBER]"
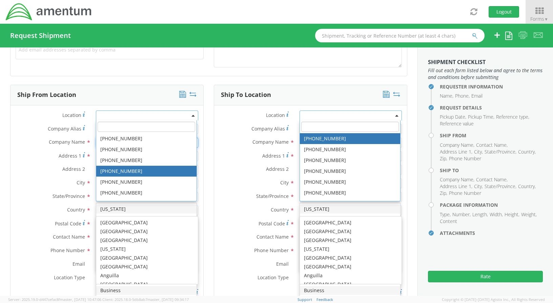
scroll to position [0, 0]
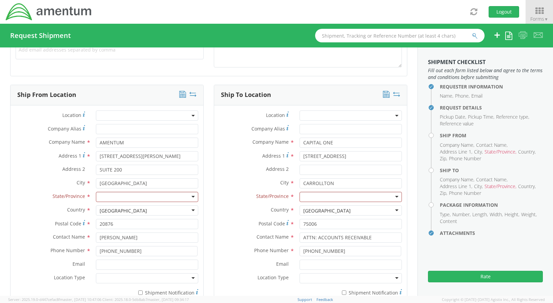
click at [205, 126] on div "Ship From Location Location * Company Alias * Company Name * AMENTUM searching.…" at bounding box center [107, 199] width 204 height 229
click at [125, 196] on div at bounding box center [147, 197] width 102 height 10
click at [339, 145] on input "CAPITAL ONE" at bounding box center [351, 143] width 102 height 10
type input "C"
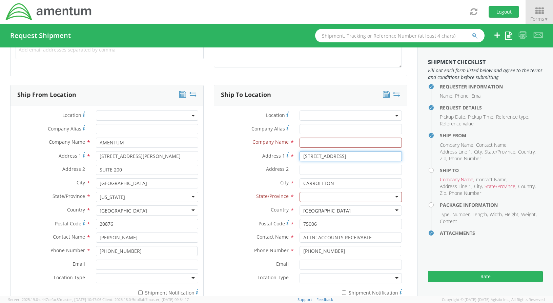
drag, startPoint x: 349, startPoint y: 155, endPoint x: 272, endPoint y: 152, distance: 77.1
click at [268, 151] on div "Address 1 For cross streets use street names with '&' or 'and' in between. For …" at bounding box center [310, 156] width 193 height 10
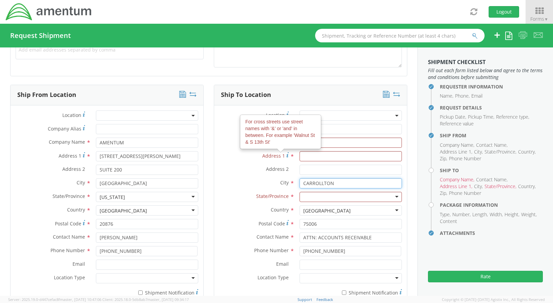
drag, startPoint x: 318, startPoint y: 181, endPoint x: 279, endPoint y: 180, distance: 38.7
click at [283, 180] on div "City * [GEOGRAPHIC_DATA] searching..." at bounding box center [310, 183] width 193 height 10
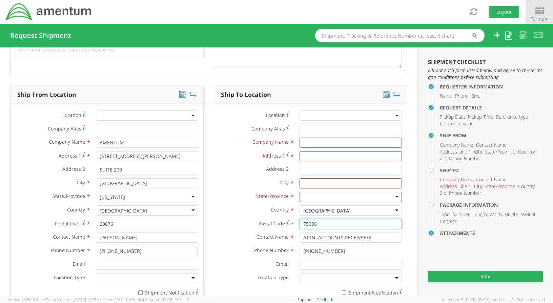
drag, startPoint x: 326, startPoint y: 222, endPoint x: 291, endPoint y: 223, distance: 34.6
click at [291, 223] on div "Postal Code * 75006" at bounding box center [310, 224] width 193 height 10
drag, startPoint x: 338, startPoint y: 237, endPoint x: 273, endPoint y: 234, distance: 65.5
click at [274, 234] on div "Contact Name * ATTN: ACCOUNTS RECEIVABLE" at bounding box center [310, 238] width 193 height 10
click at [313, 142] on input "text" at bounding box center [351, 143] width 102 height 10
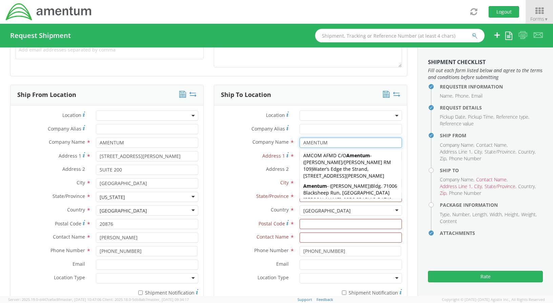
click at [365, 144] on input "AMENTUM" at bounding box center [351, 143] width 102 height 10
type input "AMENTUM"
click at [395, 131] on input "Company Alias *" at bounding box center [351, 129] width 102 height 10
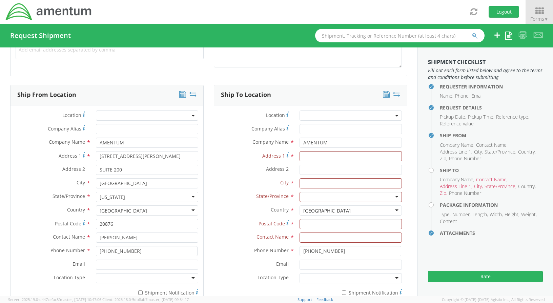
click at [351, 118] on span at bounding box center [351, 116] width 102 height 10
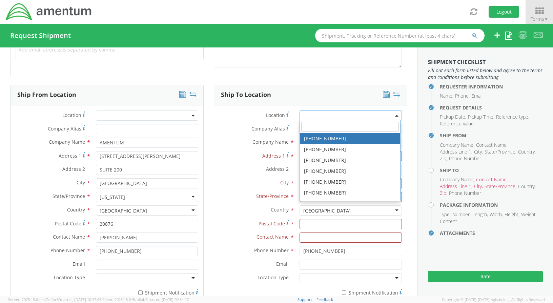
click at [231, 136] on div "Company Alias *" at bounding box center [310, 131] width 193 height 14
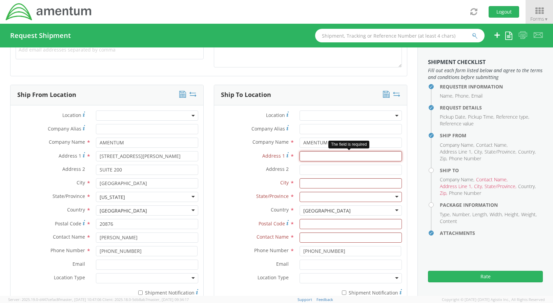
click at [317, 156] on input "Address 1 *" at bounding box center [351, 156] width 102 height 10
click at [542, 14] on icon at bounding box center [540, 10] width 32 height 9
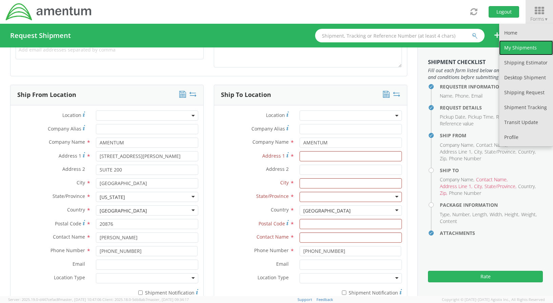
click at [518, 48] on link "My Shipments" at bounding box center [527, 47] width 54 height 15
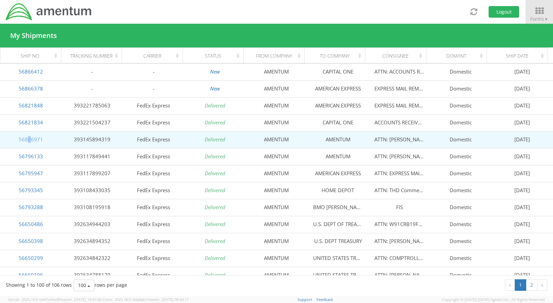
click at [29, 140] on link "56806971" at bounding box center [31, 139] width 24 height 7
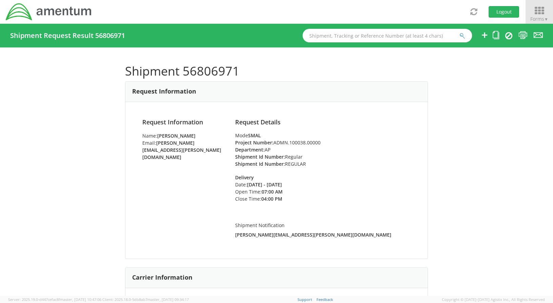
click at [537, 8] on icon at bounding box center [540, 10] width 32 height 9
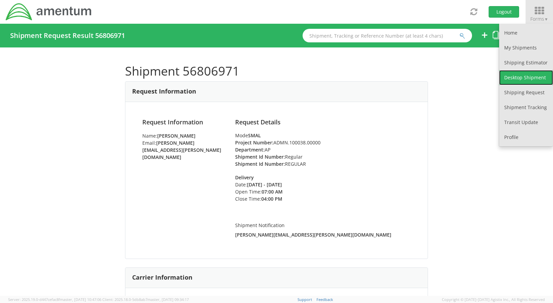
click at [515, 78] on link "Desktop Shipment" at bounding box center [527, 77] width 54 height 15
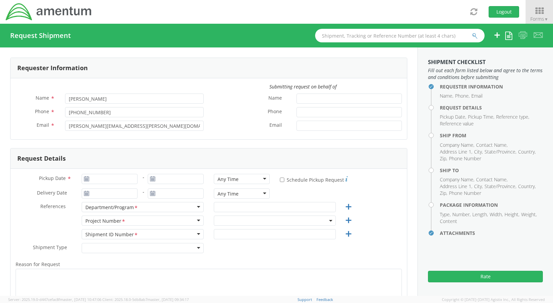
select select "ADMN.100038.00000"
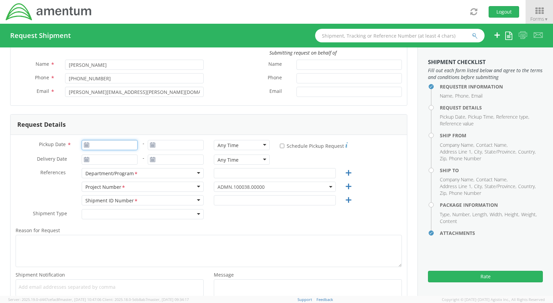
type input "[DATE]"
click at [124, 145] on input "[DATE]" at bounding box center [110, 145] width 56 height 10
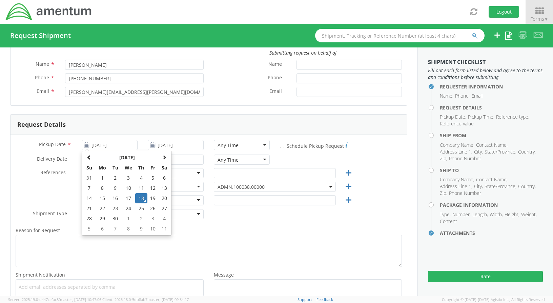
click at [138, 131] on div "Request Details" at bounding box center [209, 125] width 397 height 20
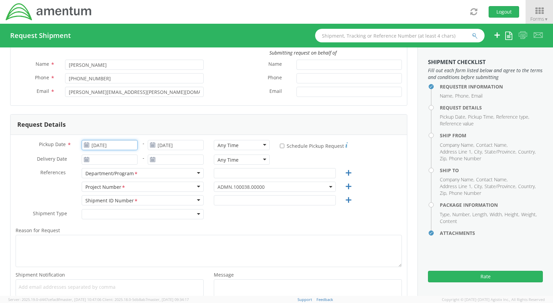
click at [124, 145] on input "[DATE]" at bounding box center [110, 145] width 56 height 10
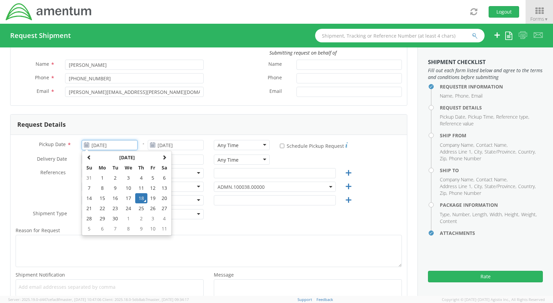
click at [133, 147] on input "[DATE]" at bounding box center [110, 145] width 56 height 10
type input "[DATE]"
type input "AP"
type input "REGULAR"
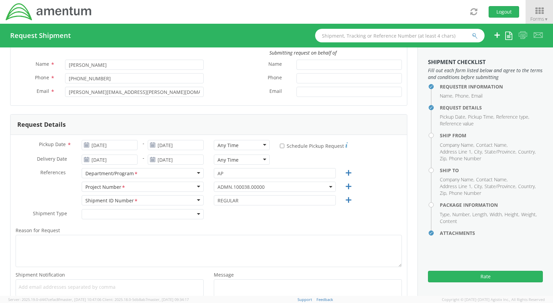
click at [179, 129] on div "Request Details" at bounding box center [209, 125] width 397 height 20
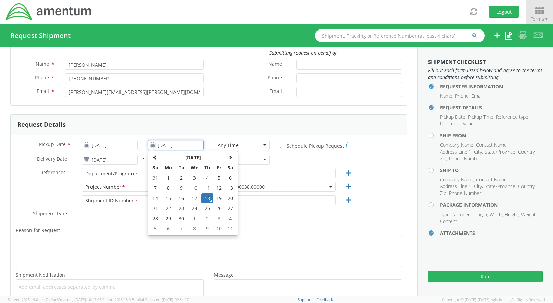
click at [198, 145] on input "[DATE]" at bounding box center [176, 145] width 56 height 10
click at [206, 194] on tbody "31 1 2 3 4 5 6 7 8 9 10 11 12 13 14 15 16 17 18 19 20 21 22 23 24 25 26 27 28 2…" at bounding box center [193, 203] width 87 height 61
click at [127, 160] on input "[DATE]" at bounding box center [110, 160] width 56 height 10
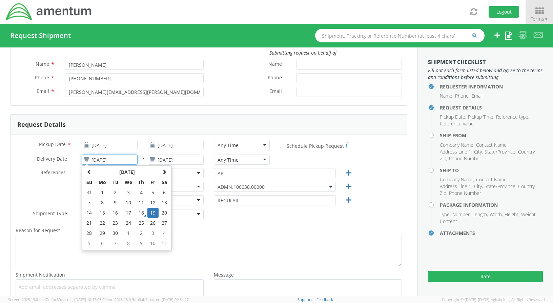
click at [133, 159] on input "[DATE]" at bounding box center [110, 160] width 56 height 10
click at [87, 160] on use at bounding box center [86, 159] width 5 height 5
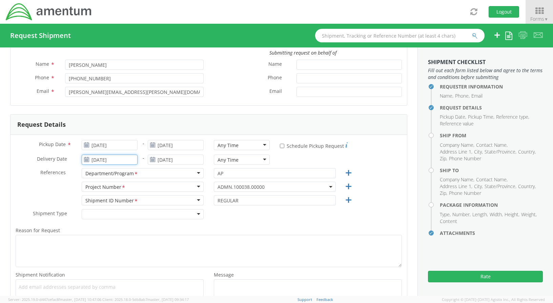
click at [135, 160] on input "[DATE]" at bounding box center [110, 160] width 56 height 10
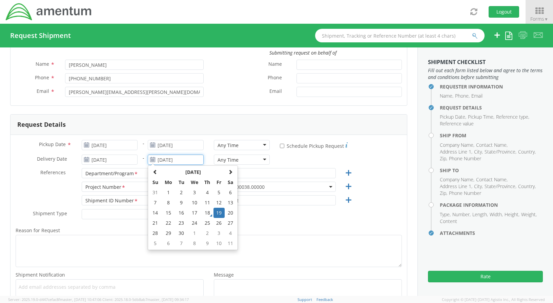
click at [199, 161] on input "[DATE]" at bounding box center [176, 160] width 56 height 10
click at [221, 212] on td "19" at bounding box center [220, 213] width 12 height 10
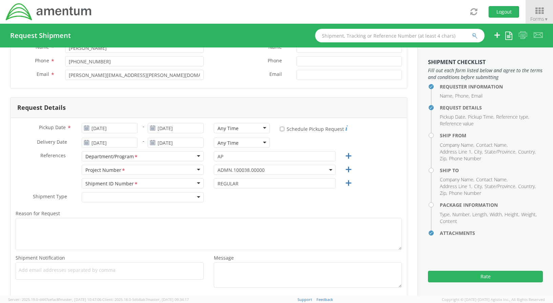
scroll to position [68, 0]
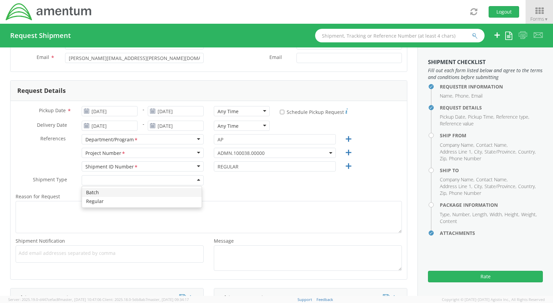
click at [195, 180] on div at bounding box center [143, 180] width 122 height 10
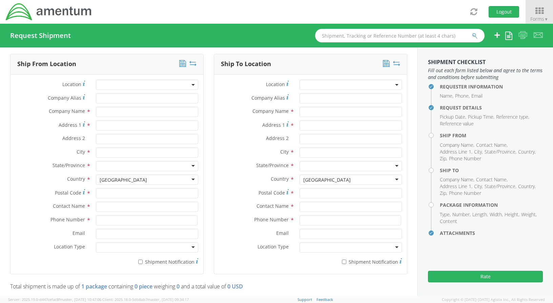
scroll to position [305, 0]
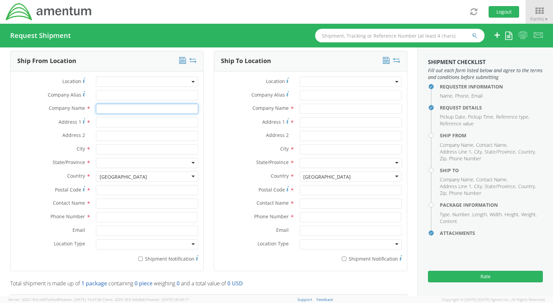
click at [106, 108] on input "text" at bounding box center [147, 109] width 102 height 10
type input "AMENTUM"
type input "[STREET_ADDRESS][PERSON_NAME]"
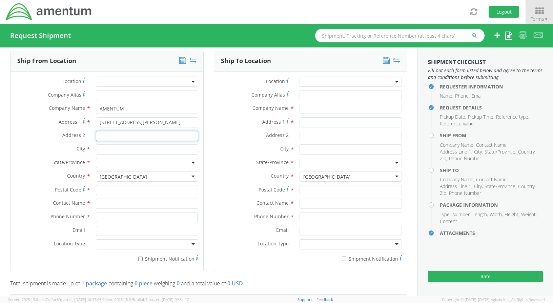
type input "SUITE 200"
type input "[GEOGRAPHIC_DATA]"
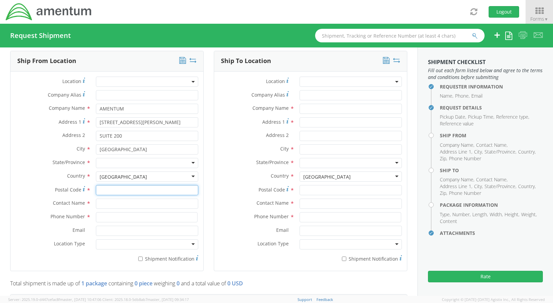
type input "20876"
type input "[PERSON_NAME]"
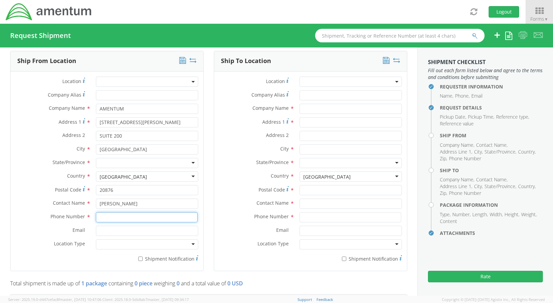
type input "[PHONE_NUMBER]"
type input "AMENTUM"
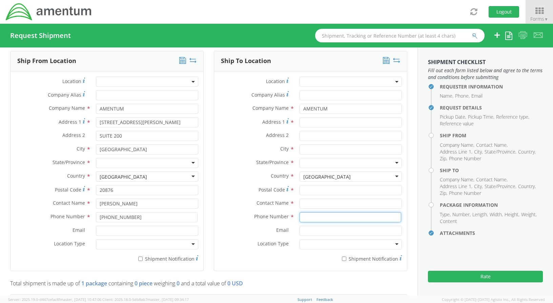
type input "[PHONE_NUMBER]"
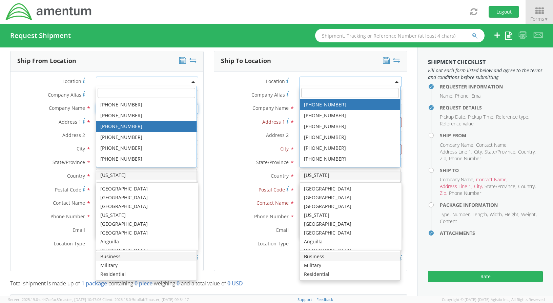
scroll to position [0, 0]
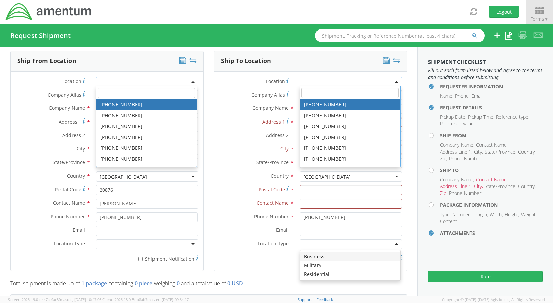
click at [202, 110] on div "Ship From Location Location * [PHONE_NUMBER] [PHONE_NUMBER] [PHONE_NUMBER] [PHO…" at bounding box center [107, 165] width 204 height 229
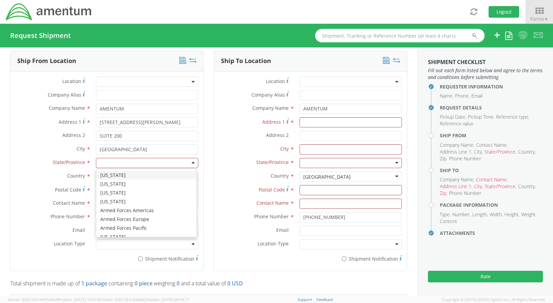
click at [129, 163] on div at bounding box center [147, 163] width 102 height 10
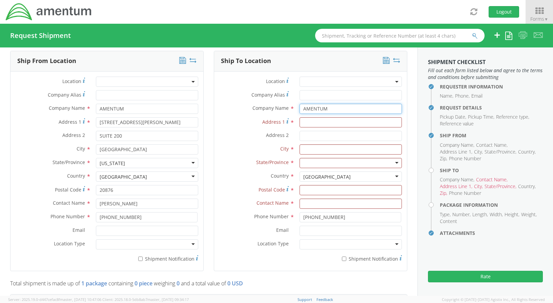
click at [335, 108] on input "AMENTUM" at bounding box center [351, 109] width 102 height 10
click at [300, 124] on input "Address 1 *" at bounding box center [351, 122] width 102 height 10
type input "[STREET_ADDRESS][PERSON_NAME]"
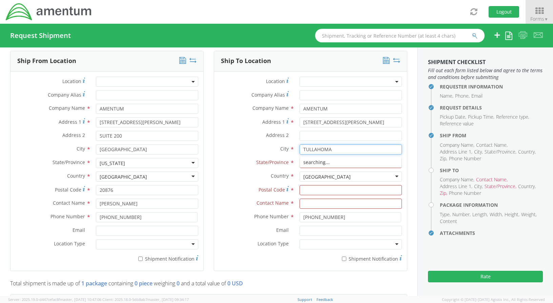
type input "TULLAHOMA"
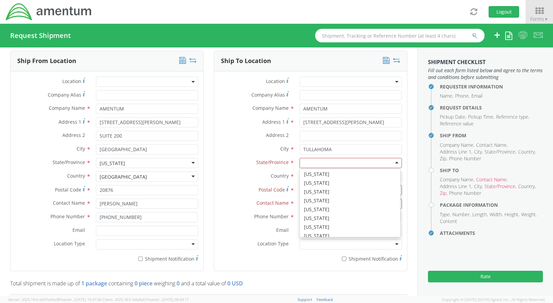
scroll to position [391, 0]
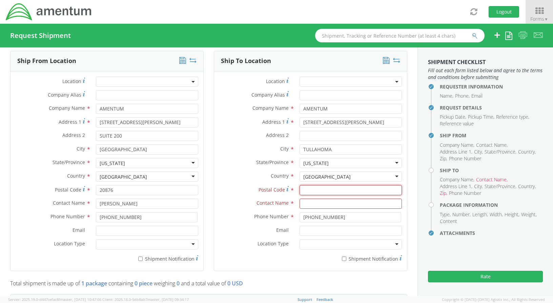
click at [313, 190] on input "Postal Code *" at bounding box center [351, 190] width 102 height 10
type input "37388"
click at [341, 202] on input "text" at bounding box center [351, 204] width 102 height 10
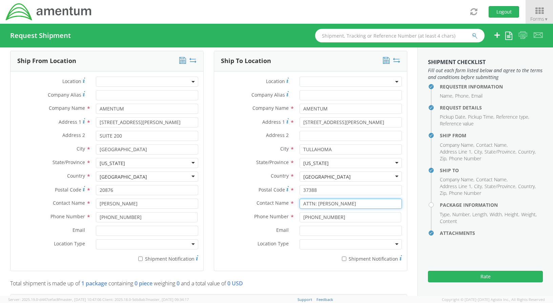
type input "ATTN: [PERSON_NAME]"
click at [347, 214] on input "[PHONE_NUMBER]" at bounding box center [351, 217] width 102 height 10
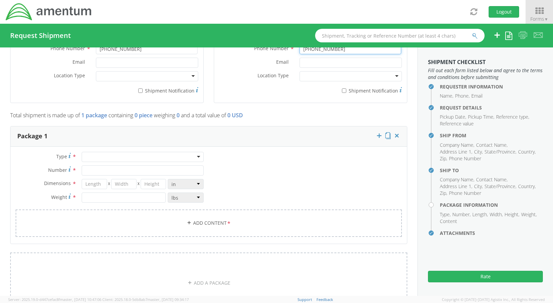
scroll to position [475, 0]
click at [109, 153] on div at bounding box center [143, 156] width 122 height 10
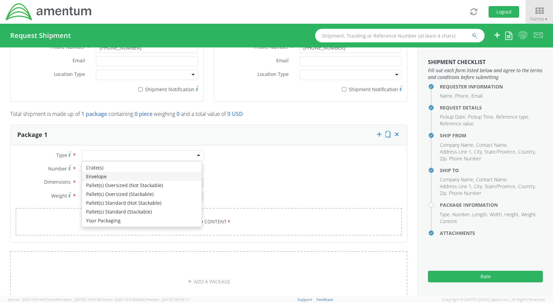
type input "1"
type input "9.5"
type input "12.5"
type input "0.25"
type input "1"
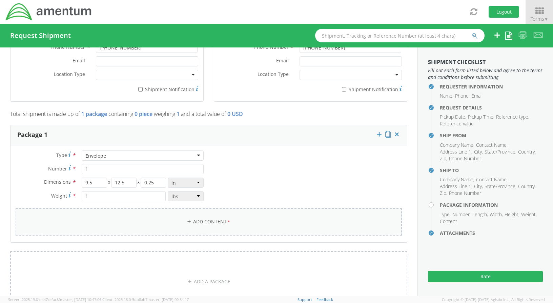
click at [188, 225] on link "Add Content *" at bounding box center [209, 221] width 387 height 27
select select
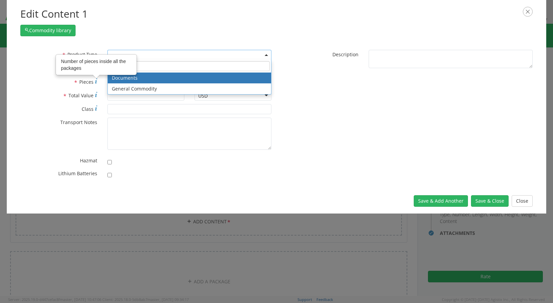
click at [194, 54] on span at bounding box center [190, 55] width 164 height 10
select select "DOCUMENT"
type input "Documents"
type input "1"
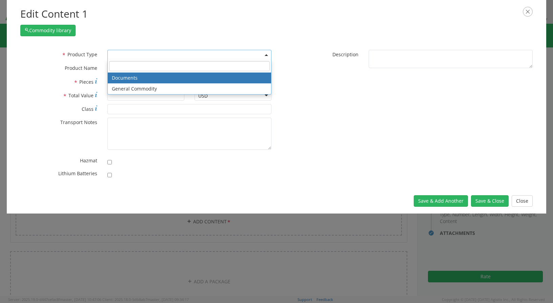
type textarea "Documents"
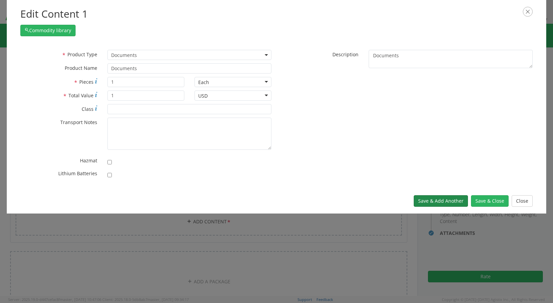
click at [449, 199] on button "Save & Add Another" at bounding box center [441, 201] width 54 height 12
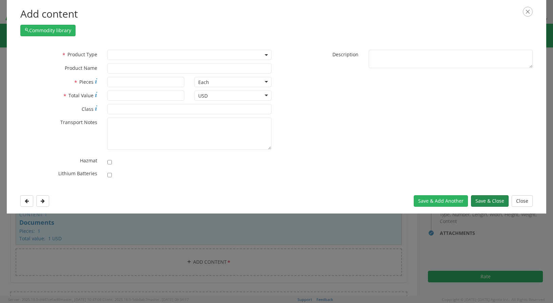
click at [479, 198] on button "Save & Close" at bounding box center [490, 201] width 38 height 12
click at [482, 200] on button "Save & Close" at bounding box center [490, 201] width 38 height 12
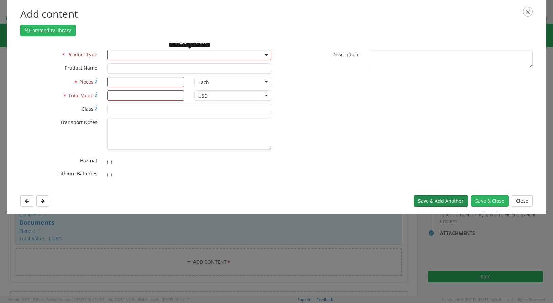
click at [436, 199] on button "Save & Add Another" at bounding box center [441, 201] width 54 height 12
click at [523, 200] on button "Close" at bounding box center [522, 201] width 21 height 12
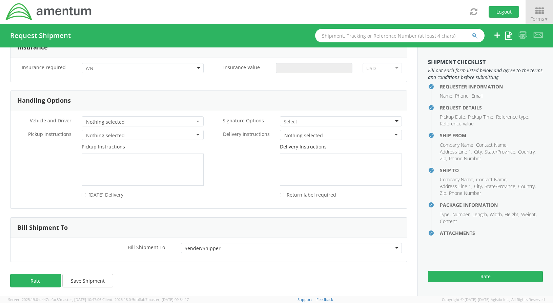
scroll to position [830, 0]
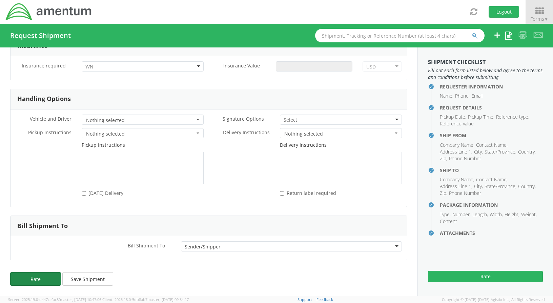
click at [51, 277] on button "Rate" at bounding box center [35, 279] width 51 height 14
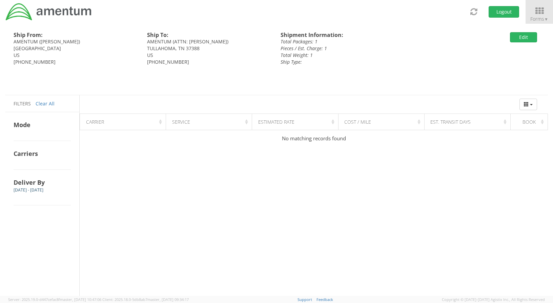
click at [442, 181] on div "Ship From: AMENTUM ([PERSON_NAME]) [GEOGRAPHIC_DATA] US [PHONE_NUMBER] Ship To:…" at bounding box center [276, 160] width 543 height 272
click at [538, 12] on icon at bounding box center [540, 10] width 32 height 9
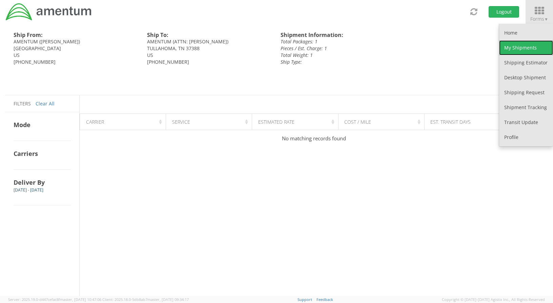
click at [529, 47] on link "My Shipments" at bounding box center [527, 47] width 54 height 15
